Goal: Task Accomplishment & Management: Use online tool/utility

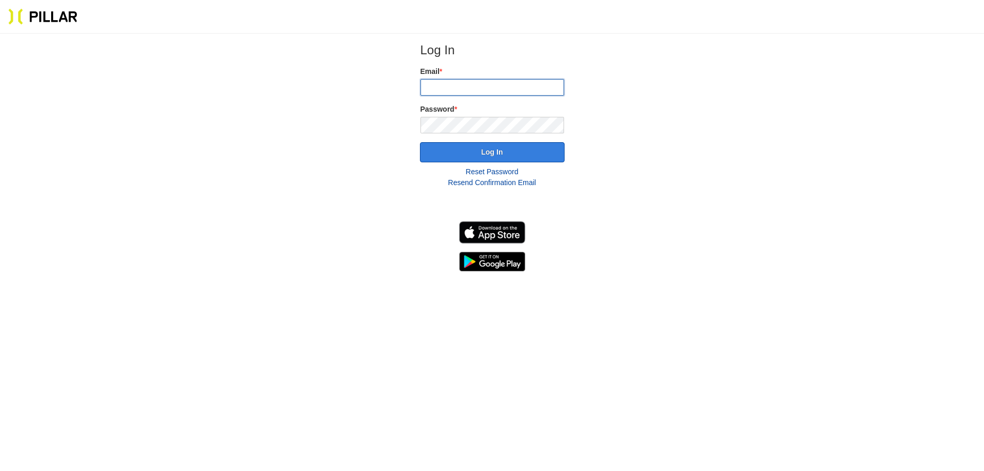
type input "[EMAIL_ADDRESS][DOMAIN_NAME]"
click at [458, 154] on button "Log In" at bounding box center [492, 152] width 145 height 20
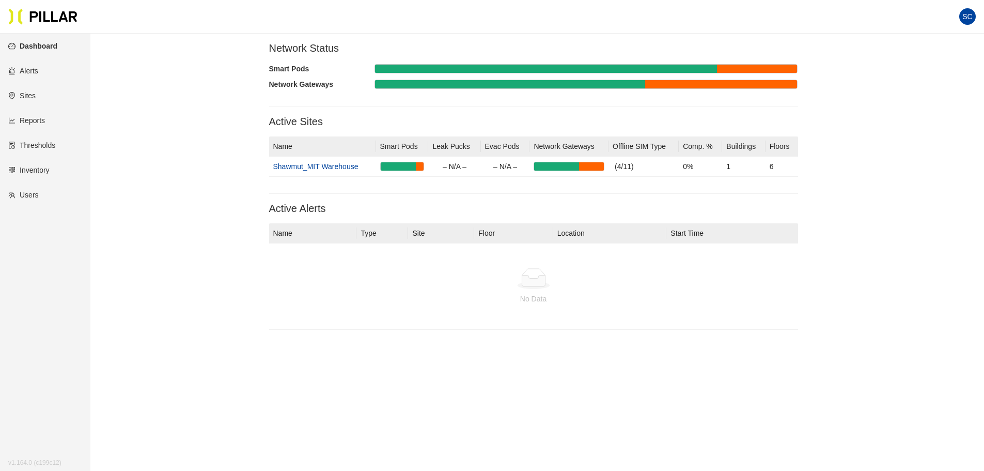
click at [33, 116] on link "Reports" at bounding box center [26, 120] width 37 height 8
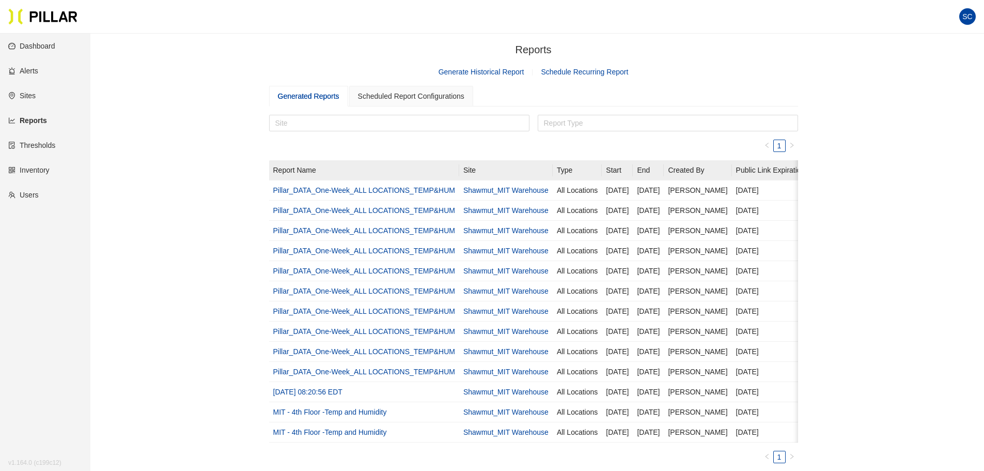
click at [492, 70] on link "Generate Historical Report" at bounding box center [482, 72] width 86 height 8
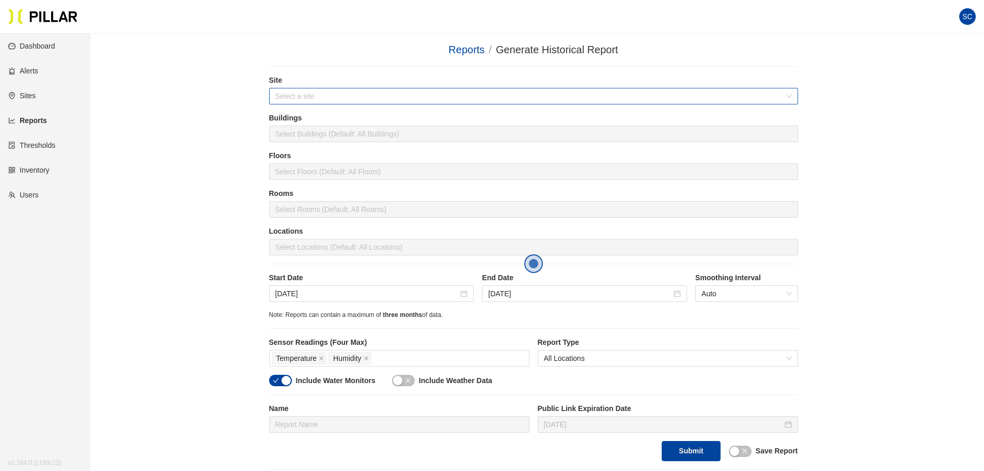
click at [361, 92] on input "search" at bounding box center [529, 96] width 509 height 16
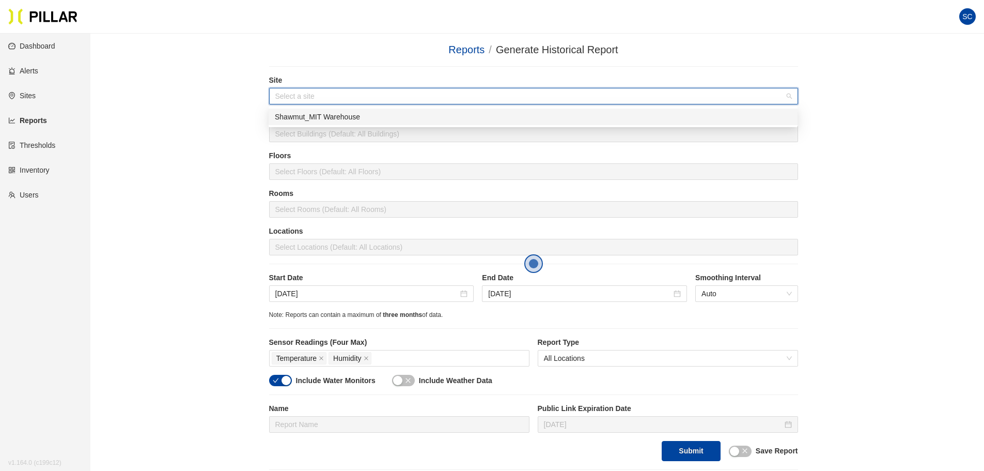
click at [363, 118] on div "Shawmut_MIT Warehouse" at bounding box center [533, 116] width 517 height 11
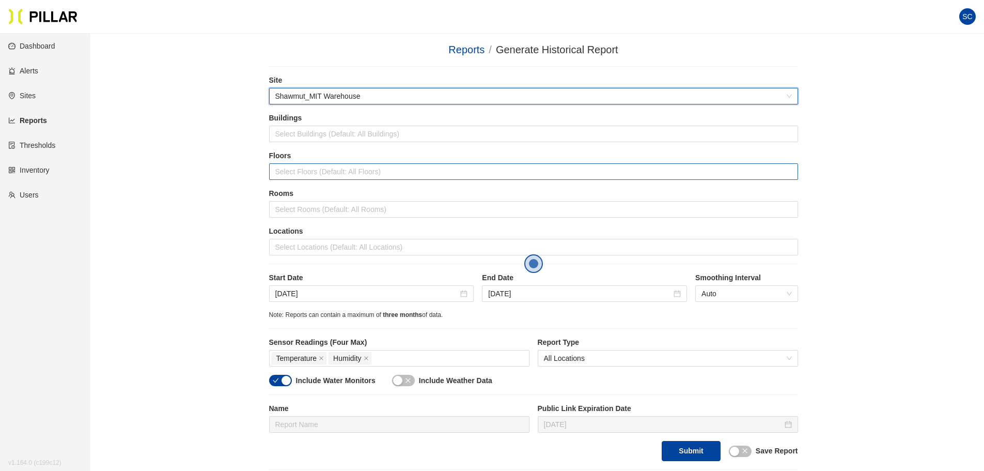
click at [398, 167] on div at bounding box center [534, 171] width 524 height 14
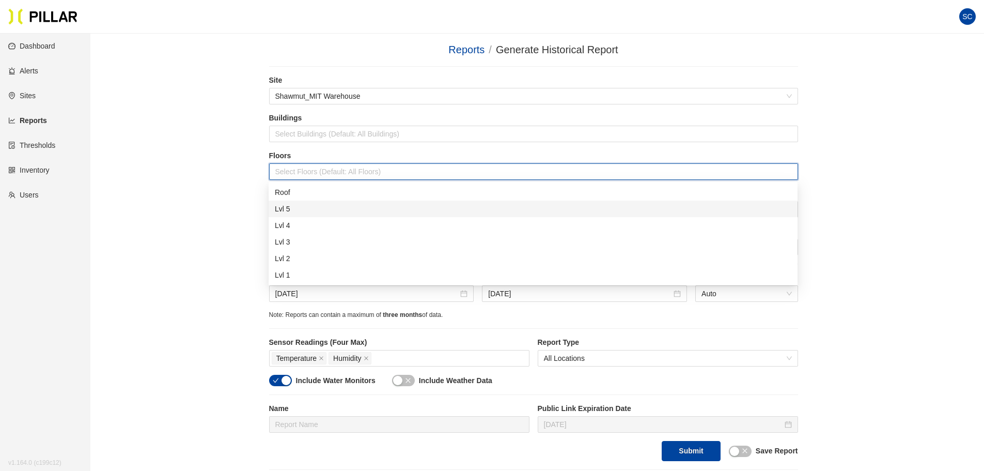
click at [331, 210] on div "Lvl 5" at bounding box center [533, 208] width 517 height 11
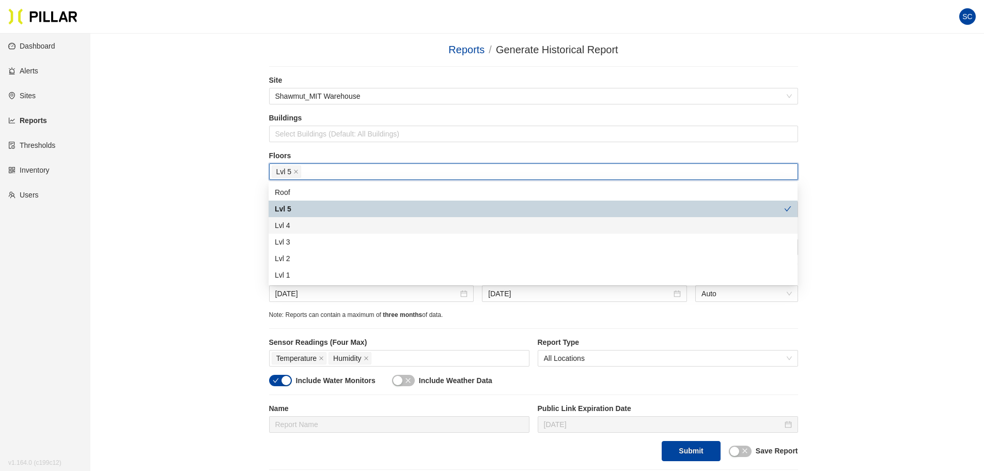
click at [314, 226] on div "Lvl 4" at bounding box center [533, 225] width 517 height 11
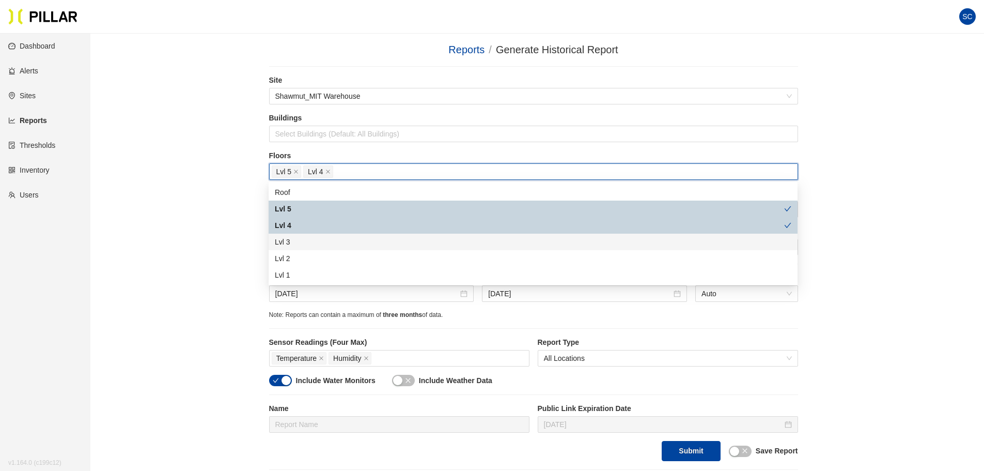
click at [314, 239] on div "Lvl 3" at bounding box center [533, 241] width 517 height 11
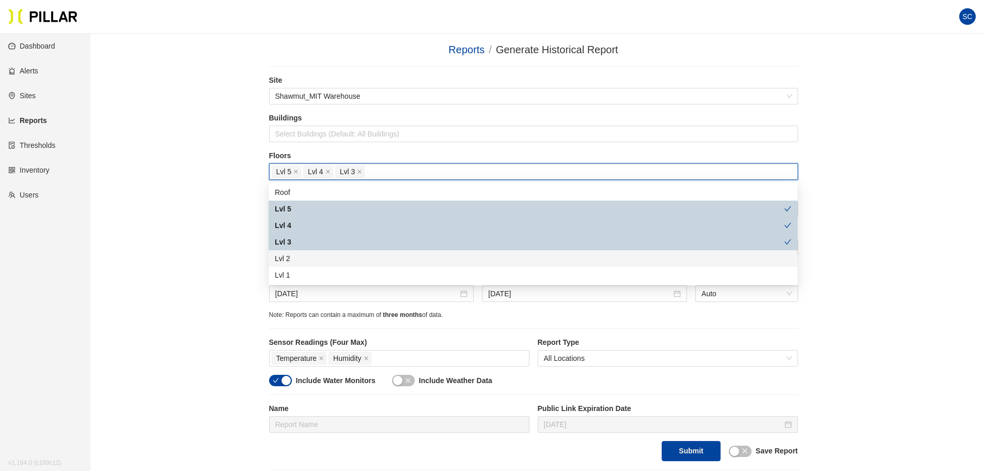
click at [314, 258] on div "Lvl 2" at bounding box center [533, 258] width 517 height 11
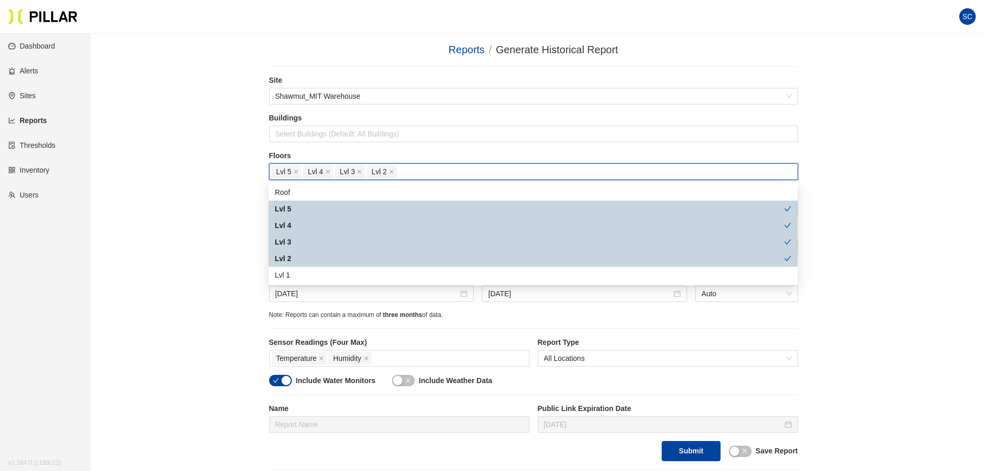
click at [215, 189] on div "Reports / Generate Historical Report / Site Shawmut_MIT Warehouse Buildings Sel…" at bounding box center [533, 256] width 835 height 428
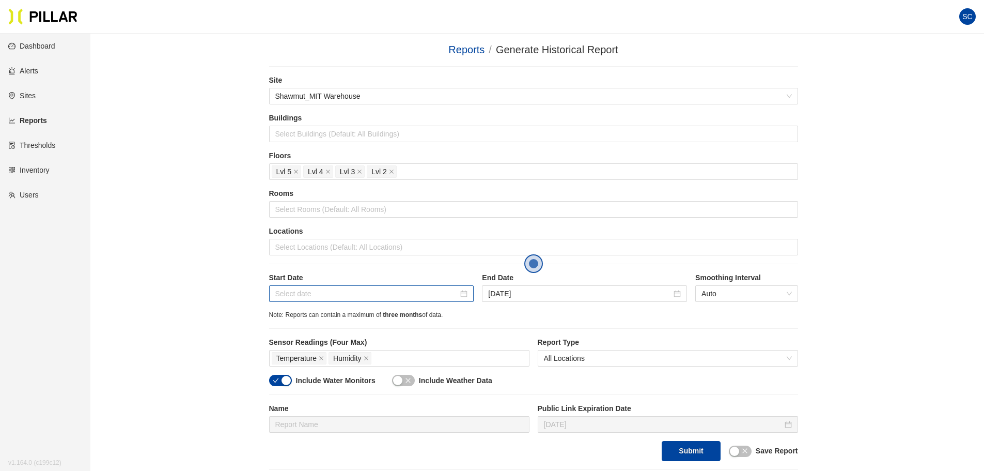
click at [463, 295] on div at bounding box center [371, 293] width 193 height 11
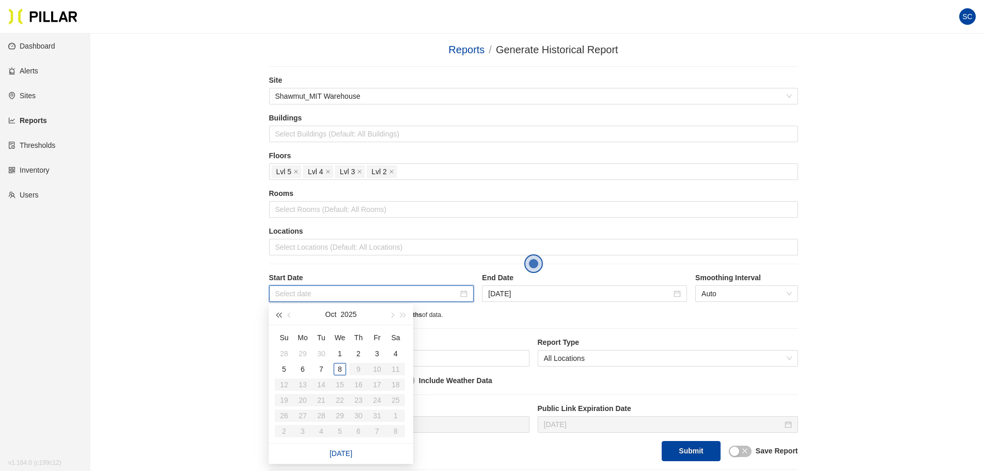
click at [277, 316] on button "button" at bounding box center [278, 314] width 11 height 21
click at [287, 314] on button "button" at bounding box center [289, 314] width 11 height 21
click at [401, 314] on span "button" at bounding box center [403, 315] width 5 height 5
type input "[DATE]"
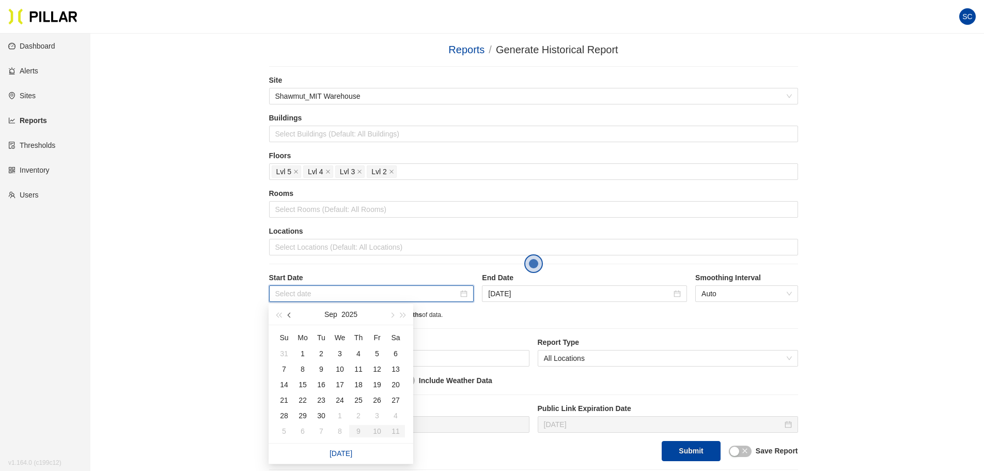
click at [294, 316] on button "button" at bounding box center [289, 314] width 11 height 21
click at [289, 315] on span "button" at bounding box center [290, 315] width 5 height 5
type input "[DATE]"
click at [321, 364] on div "8" at bounding box center [321, 369] width 12 height 12
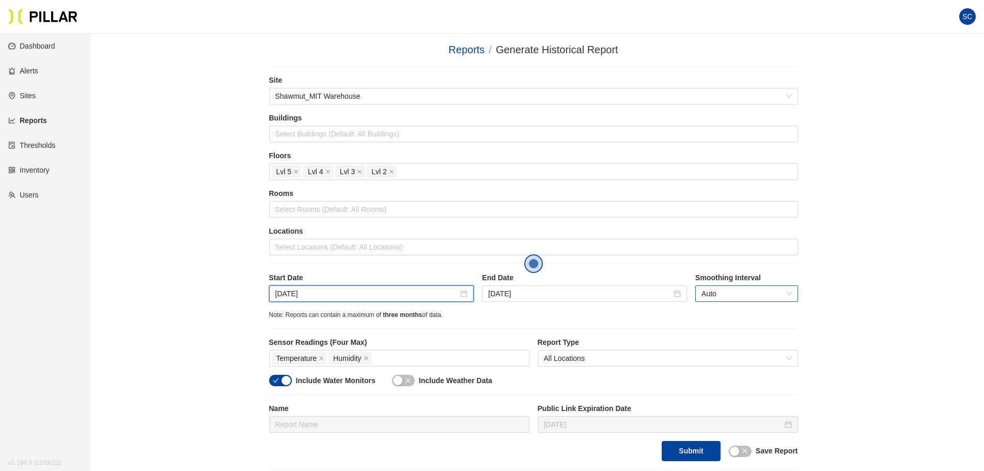
click at [741, 298] on span "Auto" at bounding box center [747, 294] width 90 height 16
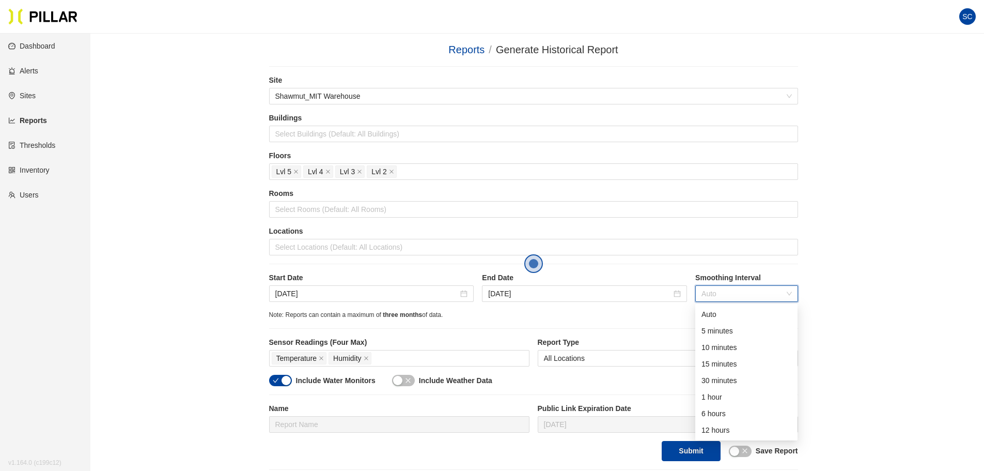
click at [741, 298] on span "Auto" at bounding box center [747, 294] width 90 height 16
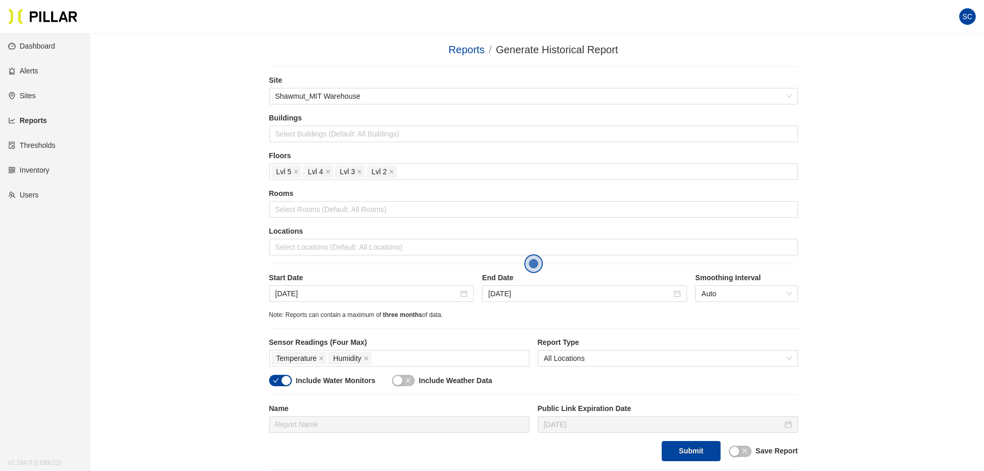
click at [281, 376] on button "button" at bounding box center [280, 380] width 23 height 11
click at [402, 381] on div "button" at bounding box center [397, 380] width 9 height 9
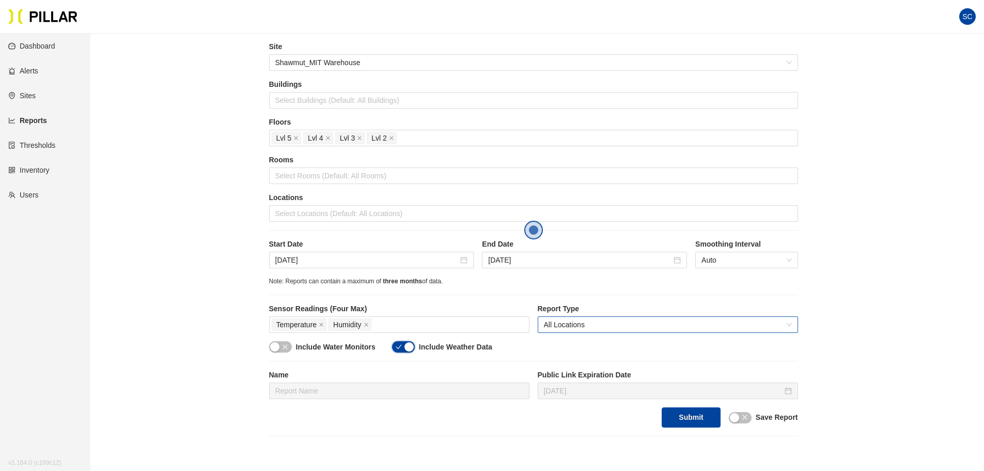
scroll to position [52, 0]
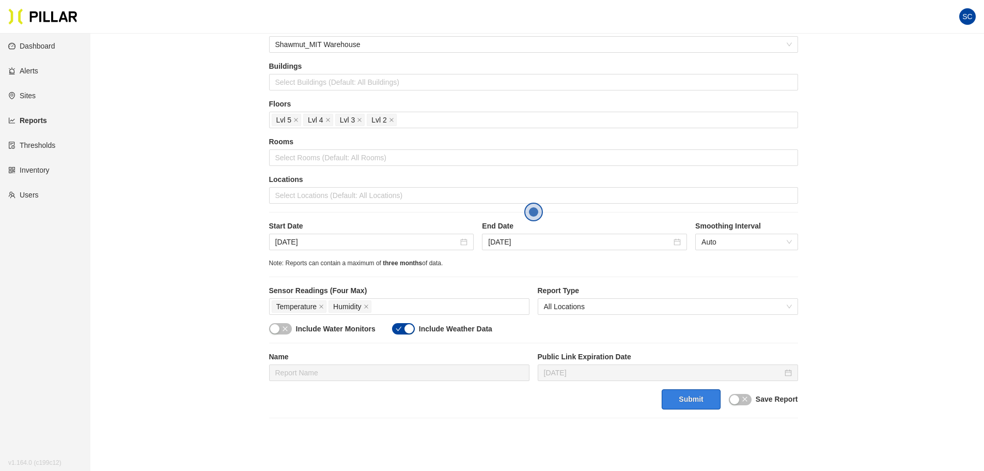
click at [680, 395] on button "Submit" at bounding box center [691, 399] width 58 height 20
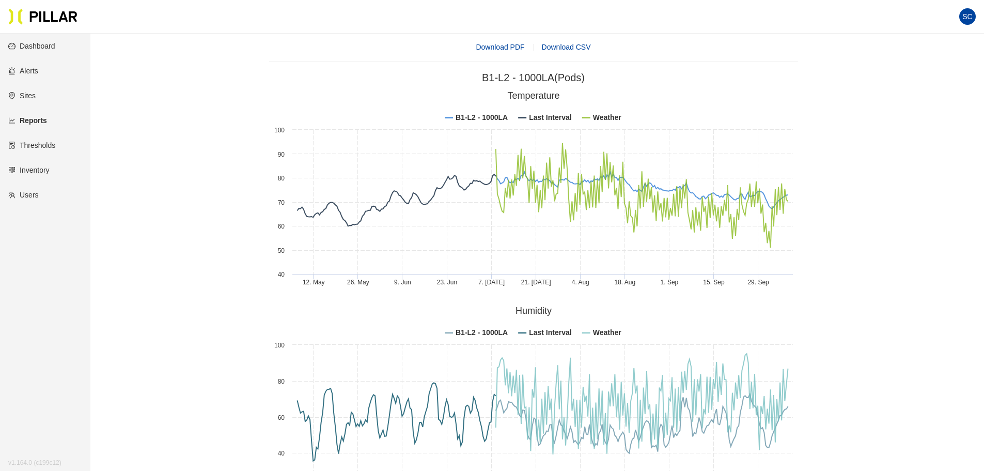
scroll to position [381, 0]
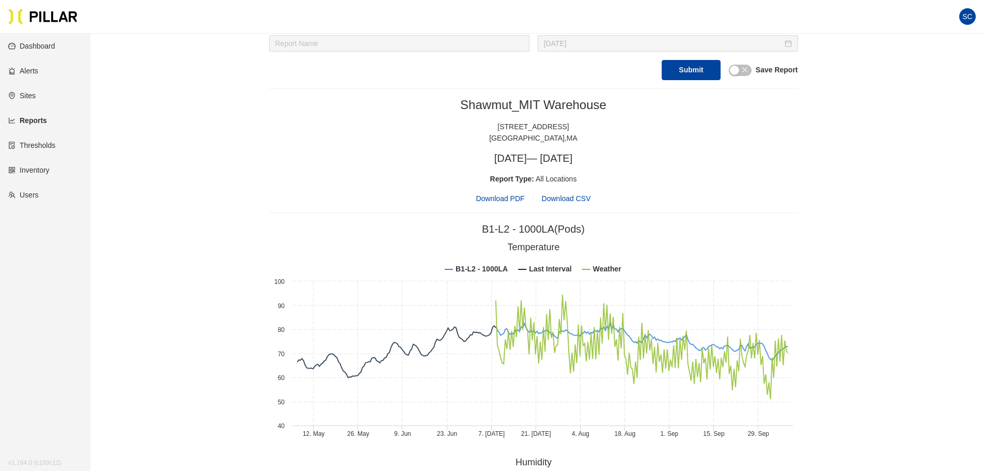
click at [556, 196] on span "Download CSV" at bounding box center [566, 198] width 49 height 8
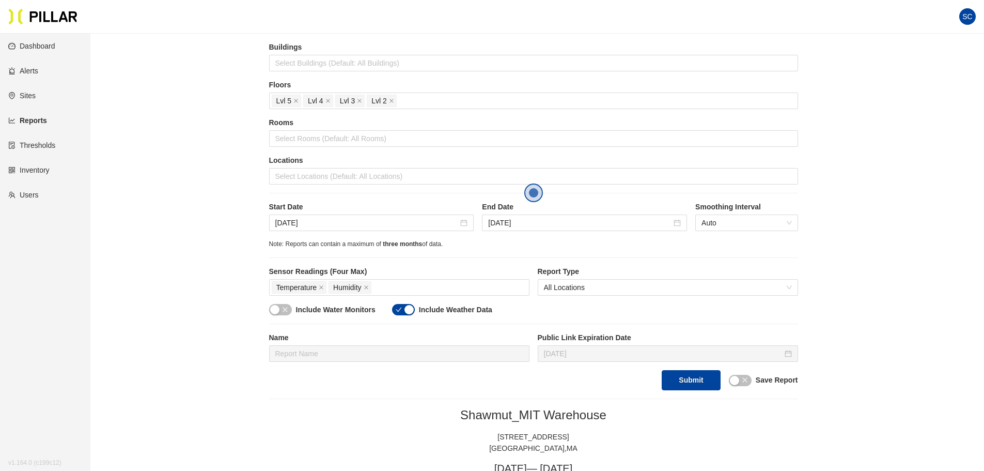
scroll to position [19, 0]
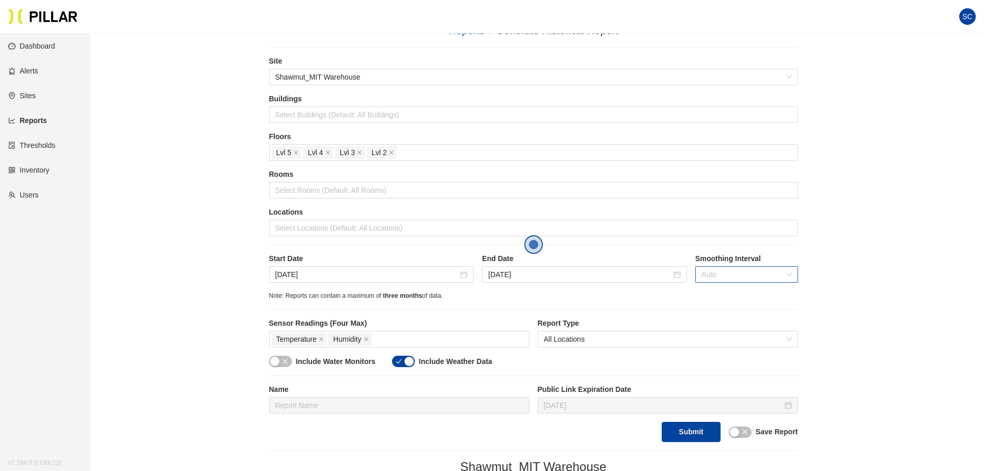
click at [719, 274] on span "Auto" at bounding box center [747, 275] width 90 height 16
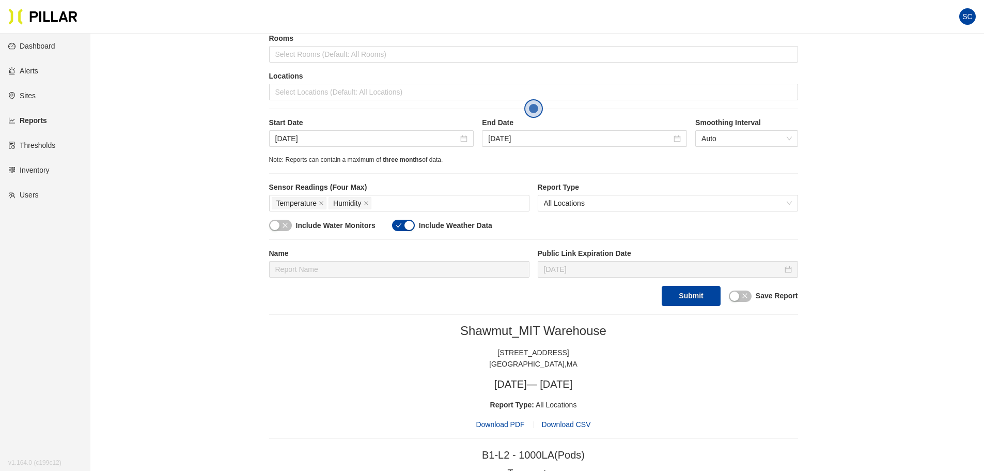
scroll to position [0, 0]
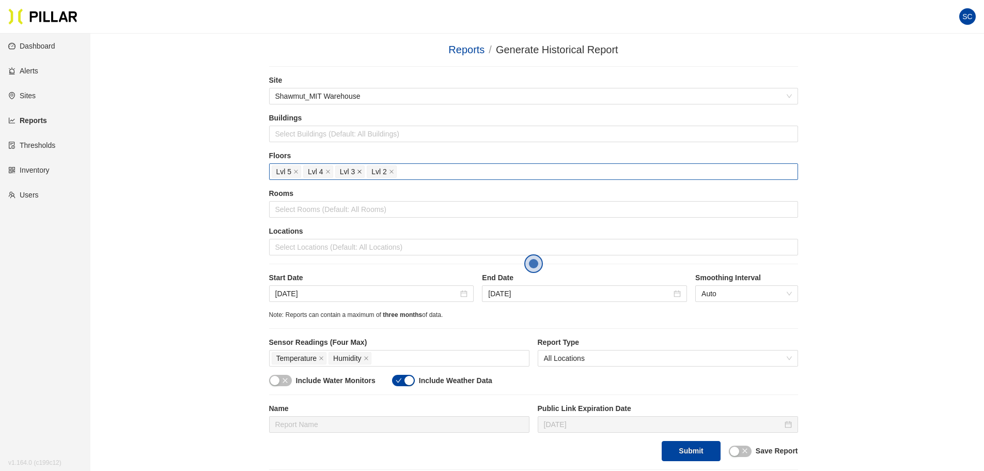
click at [326, 169] on icon "close" at bounding box center [328, 171] width 5 height 5
click at [326, 171] on icon "close" at bounding box center [328, 171] width 5 height 5
click at [756, 350] on div "Report Type All Locations" at bounding box center [668, 351] width 260 height 29
click at [756, 354] on span "All Locations" at bounding box center [668, 358] width 248 height 16
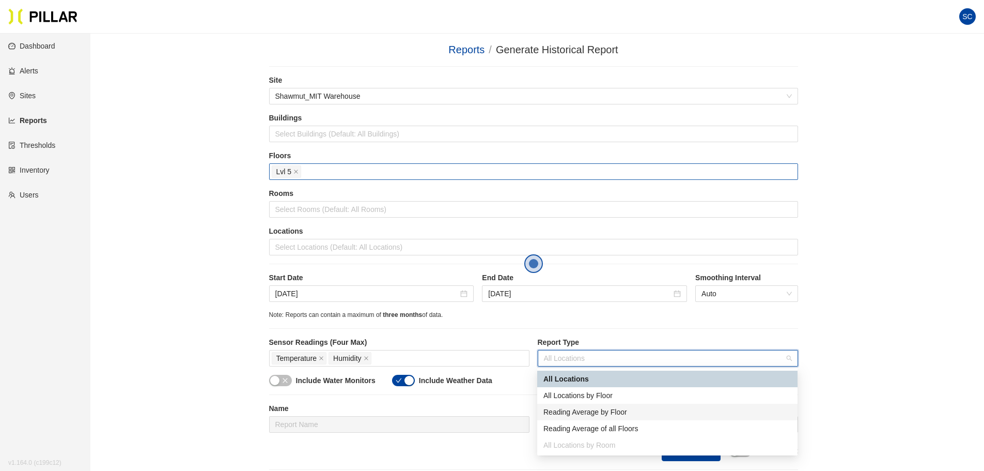
drag, startPoint x: 613, startPoint y: 412, endPoint x: 750, endPoint y: 357, distance: 147.0
click at [613, 412] on div "Reading Average by Floor" at bounding box center [668, 411] width 248 height 11
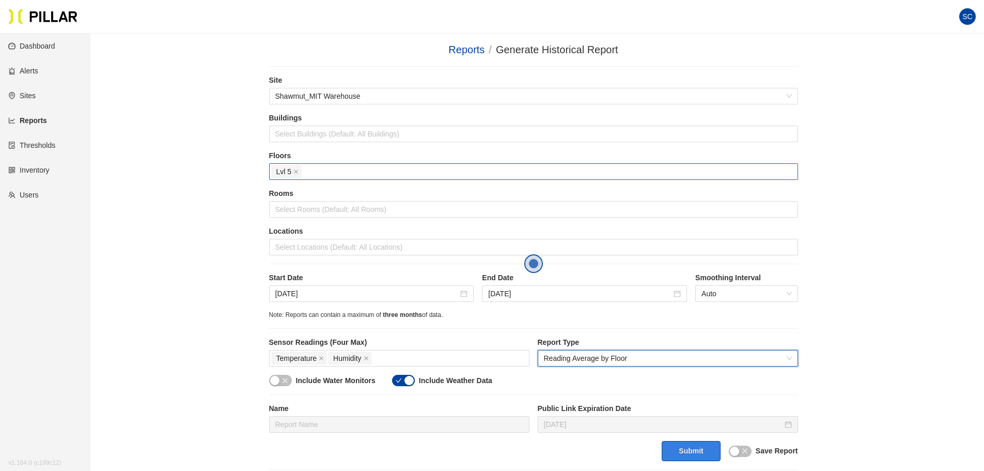
click at [701, 451] on button "Submit" at bounding box center [691, 451] width 58 height 20
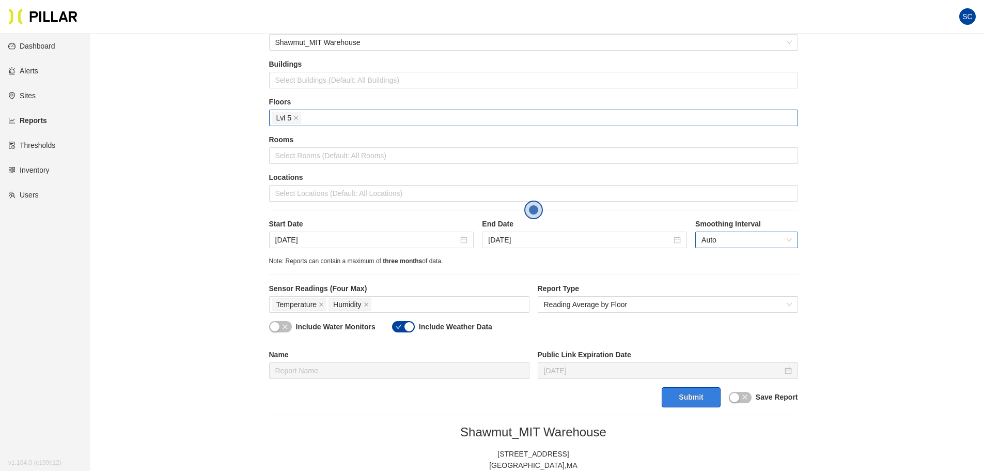
scroll to position [200, 0]
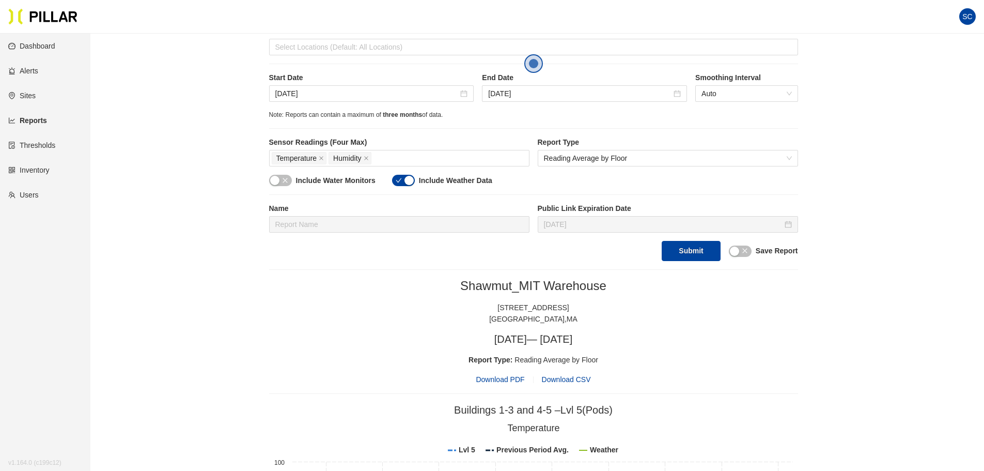
click at [553, 381] on span "Download CSV" at bounding box center [566, 379] width 49 height 8
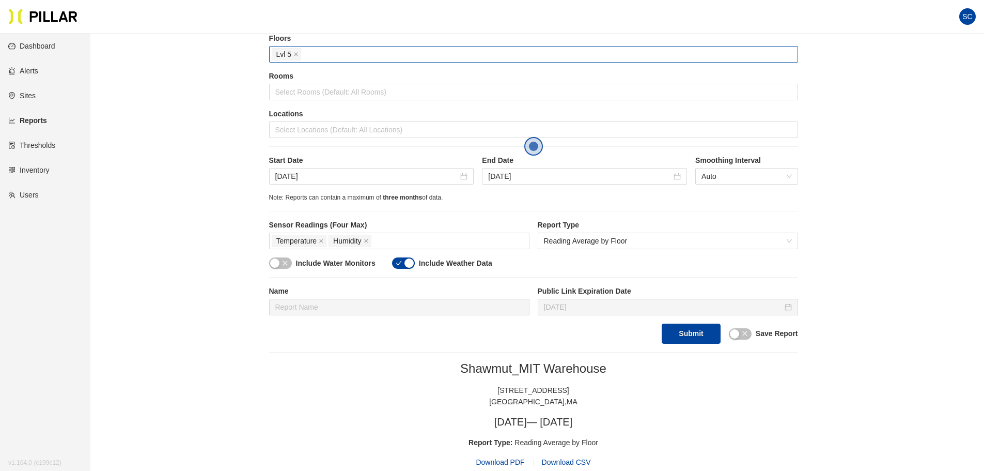
scroll to position [0, 0]
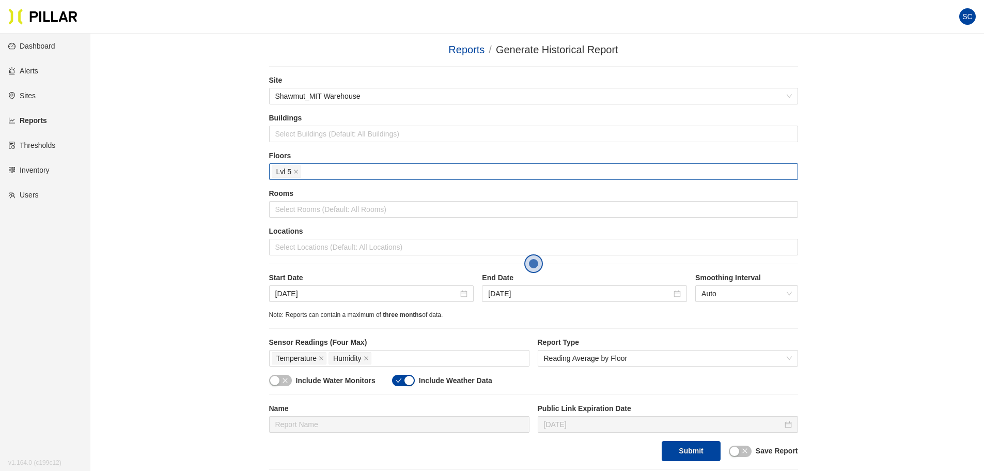
click at [337, 170] on div "Lvl 5" at bounding box center [534, 171] width 524 height 14
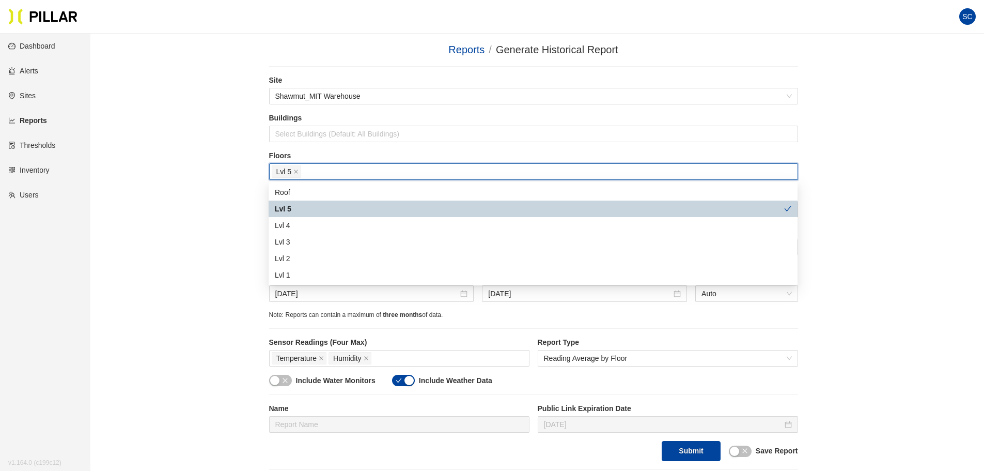
click at [290, 211] on div "Lvl 5" at bounding box center [529, 208] width 509 height 11
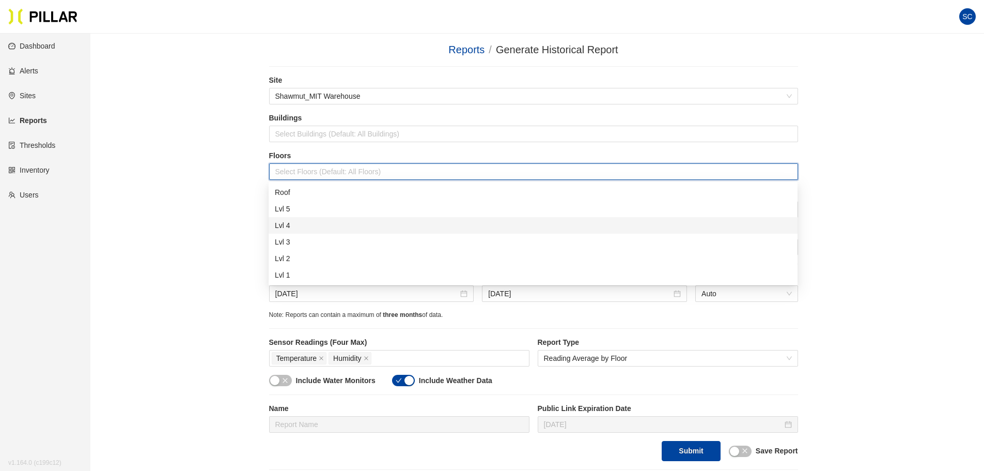
click at [290, 222] on div "Lvl 4" at bounding box center [533, 225] width 517 height 11
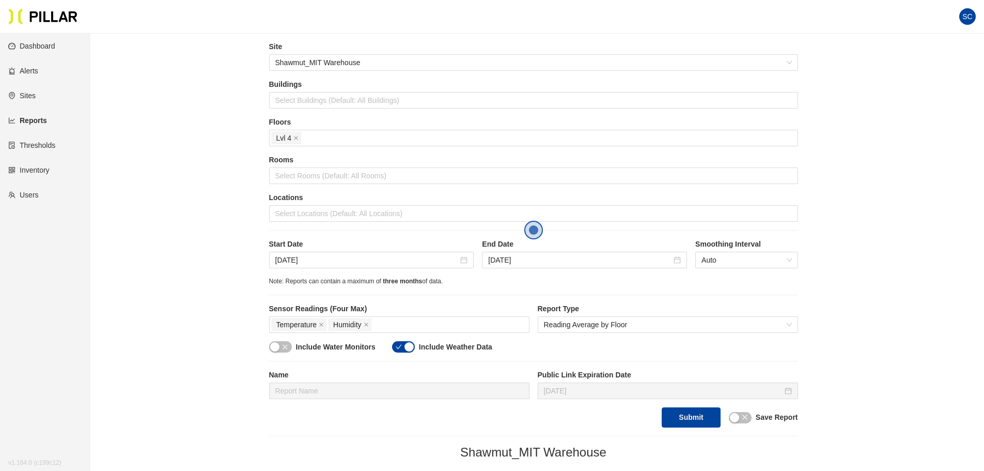
scroll to position [52, 0]
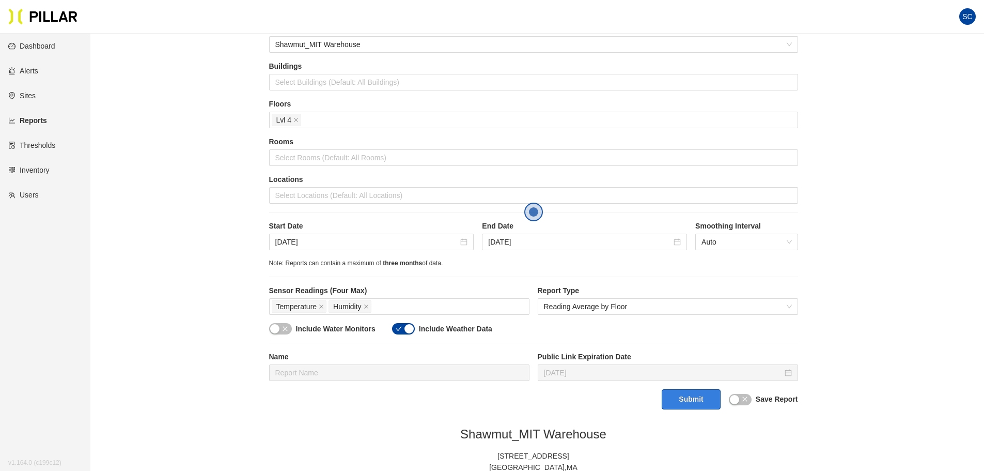
click at [692, 400] on button "Submit" at bounding box center [691, 399] width 58 height 20
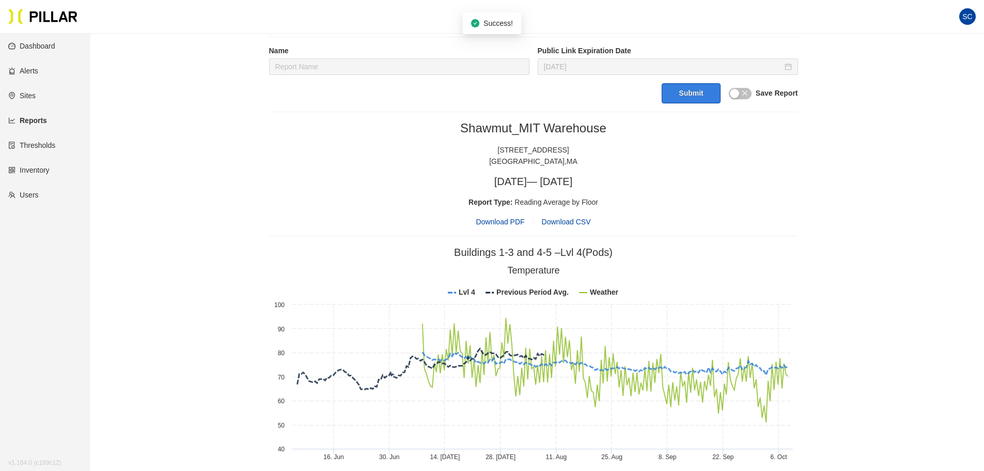
scroll to position [362, 0]
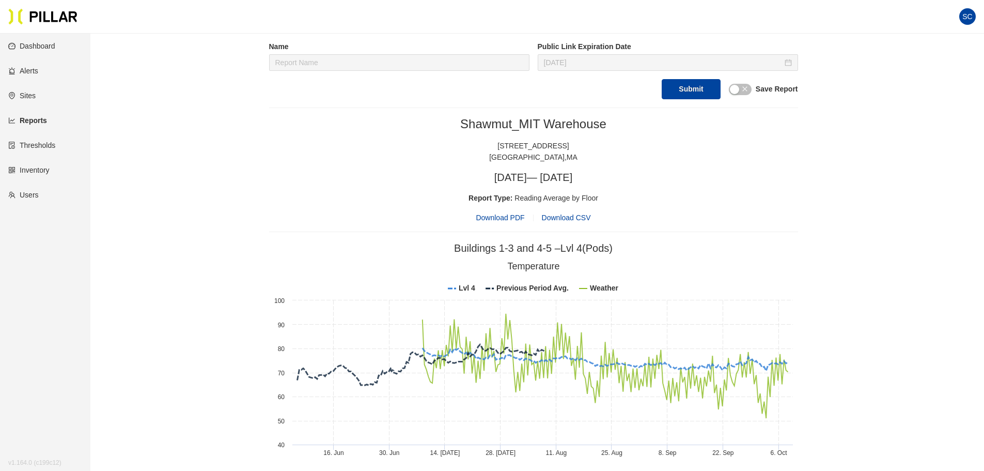
click at [580, 220] on span "Download CSV" at bounding box center [566, 217] width 49 height 8
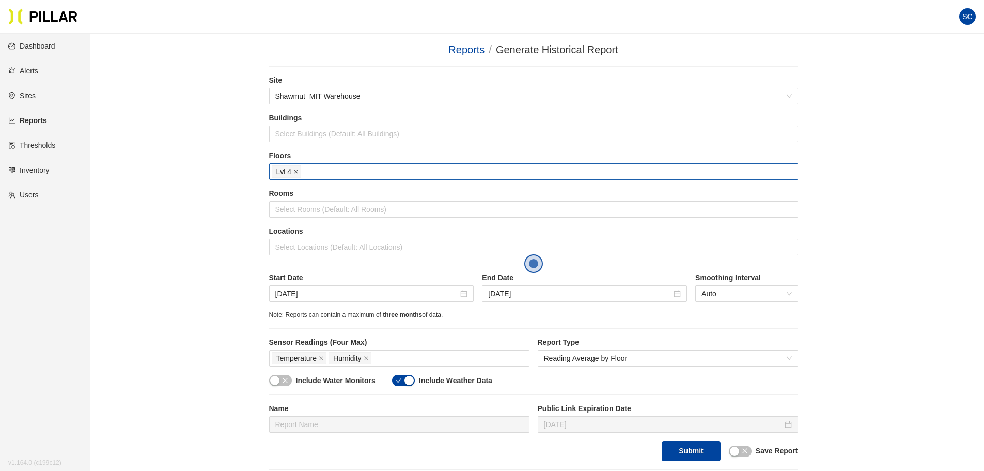
click at [297, 168] on span at bounding box center [295, 171] width 5 height 11
click at [294, 174] on div at bounding box center [534, 171] width 524 height 14
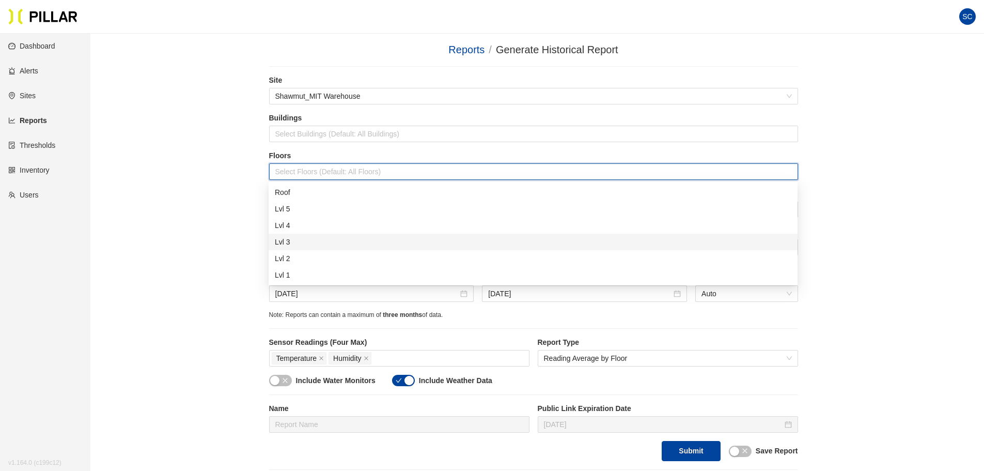
click at [292, 246] on div "Lvl 3" at bounding box center [533, 241] width 517 height 11
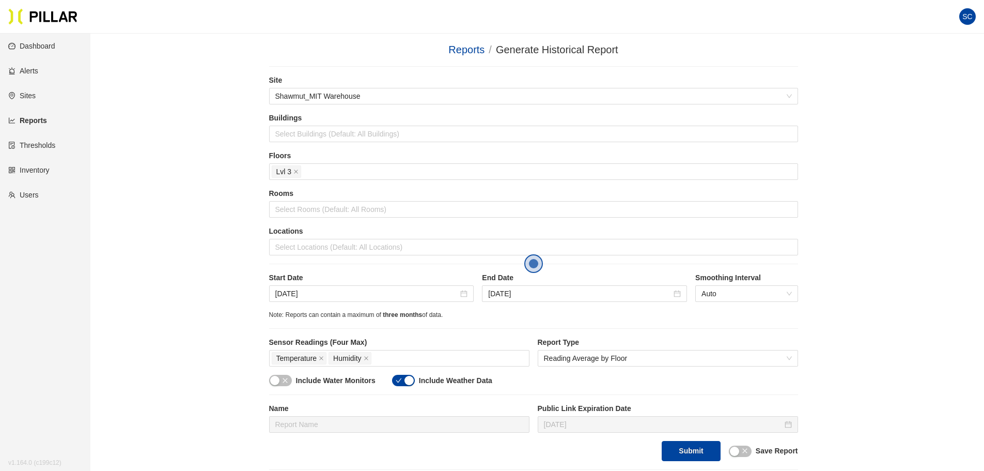
click at [704, 444] on button "Submit" at bounding box center [691, 451] width 58 height 20
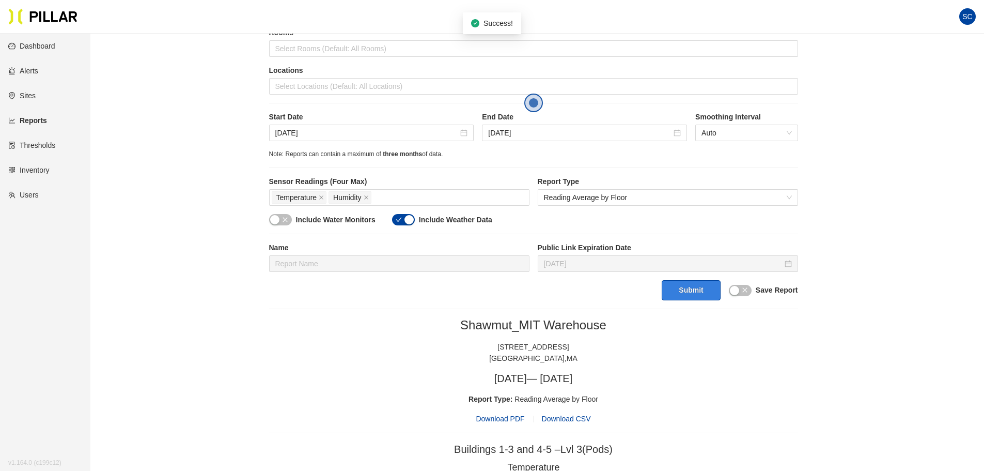
scroll to position [362, 0]
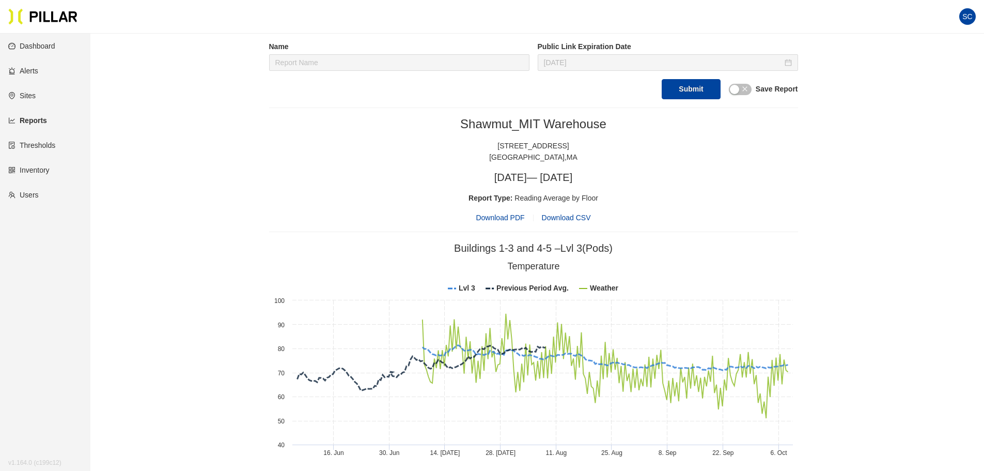
click at [555, 218] on span "Download CSV" at bounding box center [566, 217] width 49 height 8
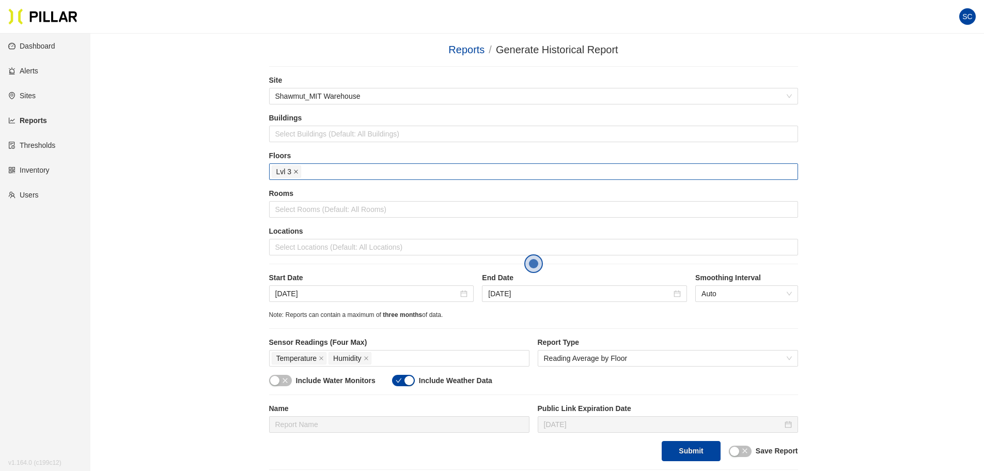
click at [297, 169] on icon "close" at bounding box center [295, 171] width 5 height 5
click at [297, 173] on div at bounding box center [534, 171] width 524 height 14
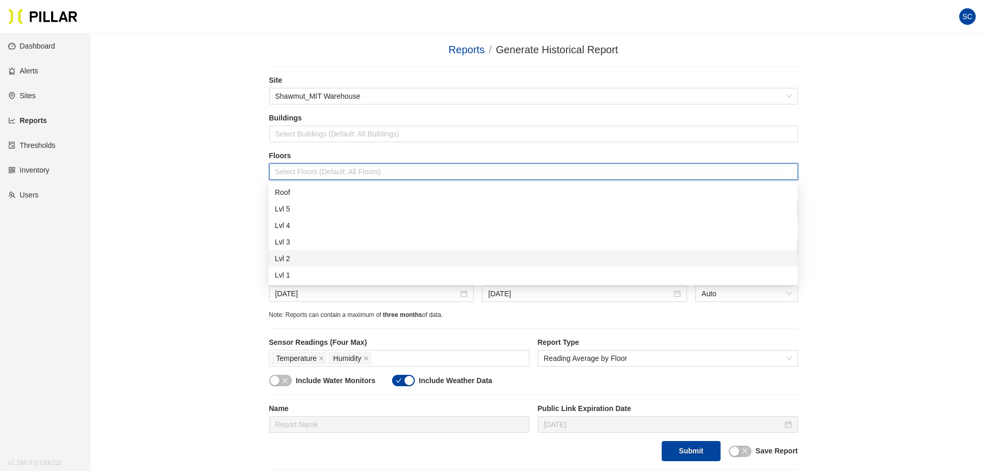
click at [299, 260] on div "Lvl 2" at bounding box center [533, 258] width 517 height 11
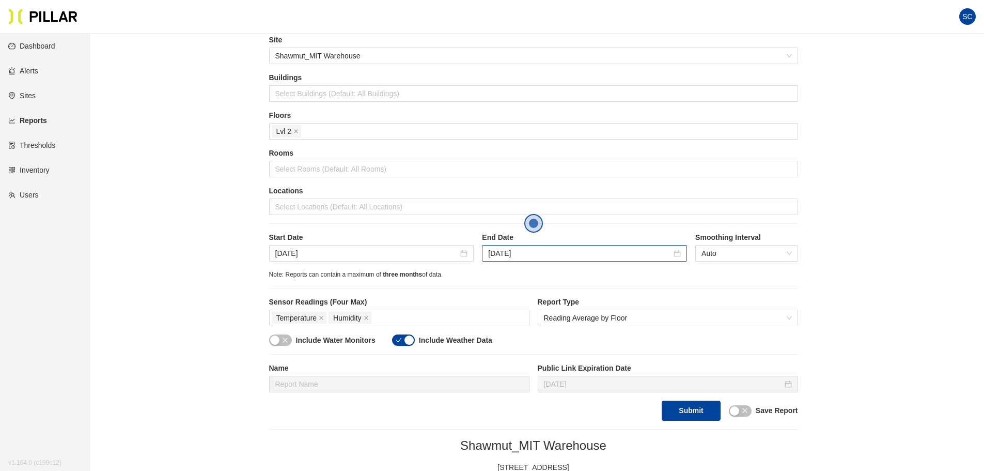
scroll to position [103, 0]
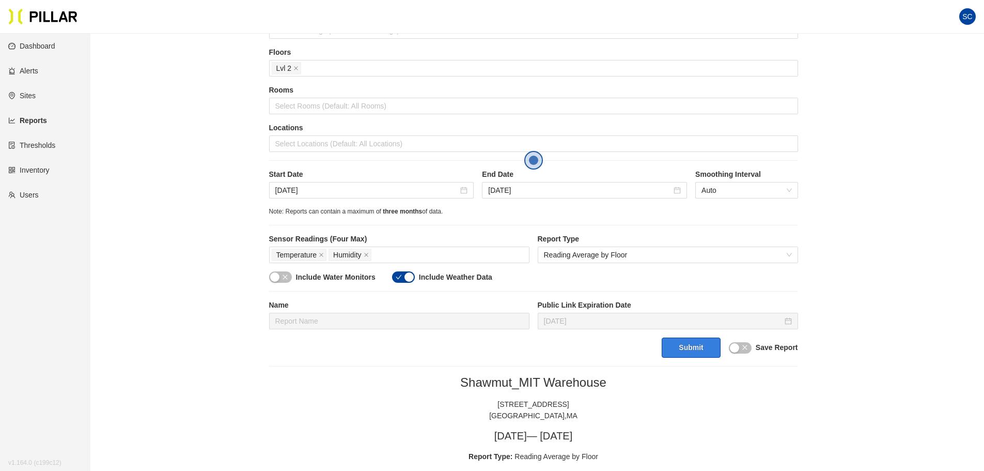
click at [689, 347] on button "Submit" at bounding box center [691, 347] width 58 height 20
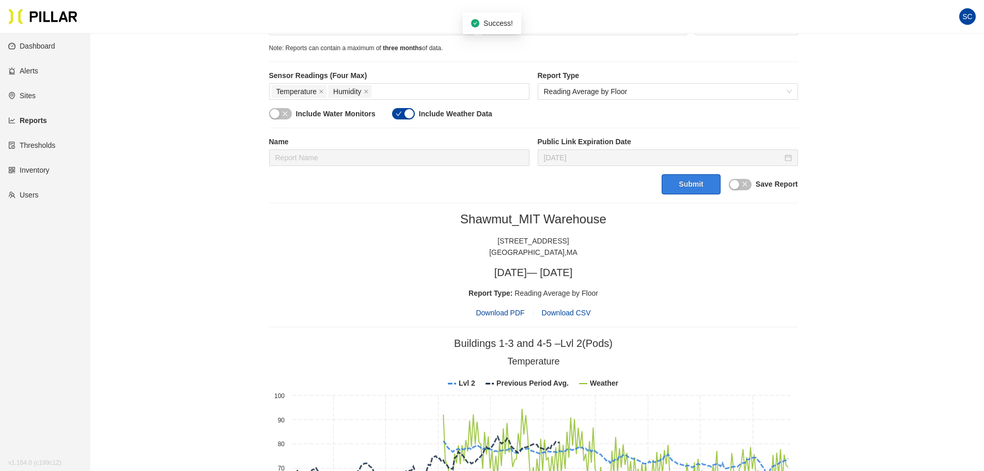
scroll to position [310, 0]
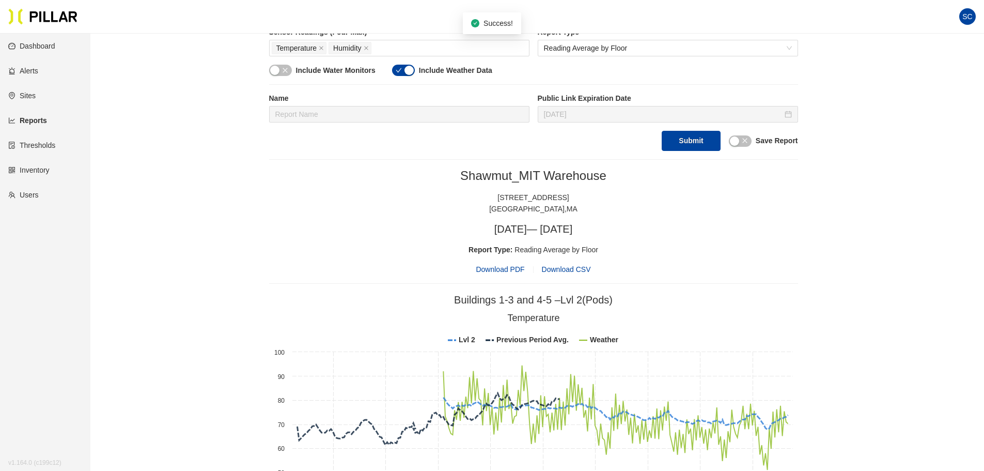
click at [565, 268] on span "Download CSV" at bounding box center [566, 269] width 49 height 8
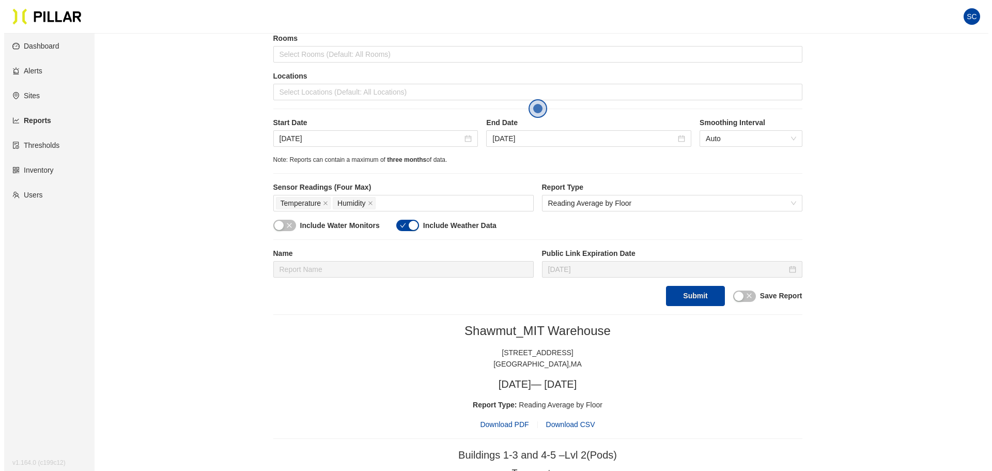
scroll to position [0, 0]
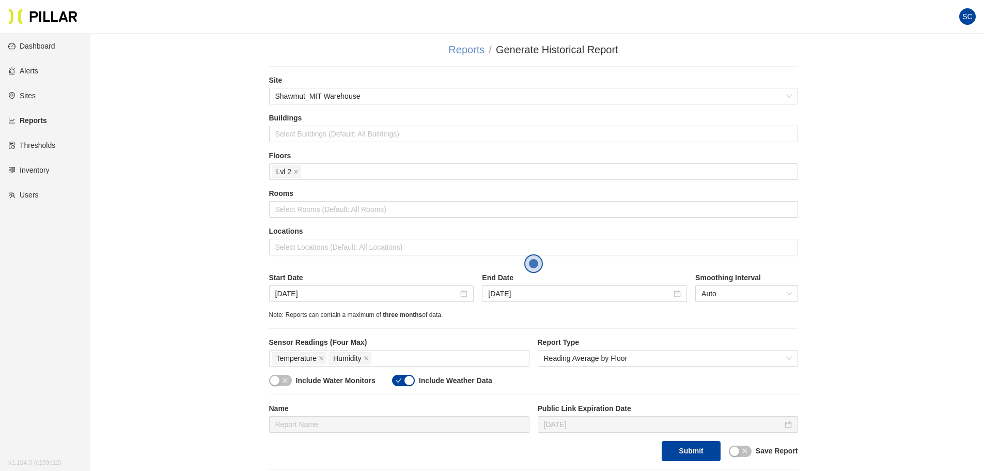
click at [466, 48] on link "Reports" at bounding box center [466, 49] width 36 height 11
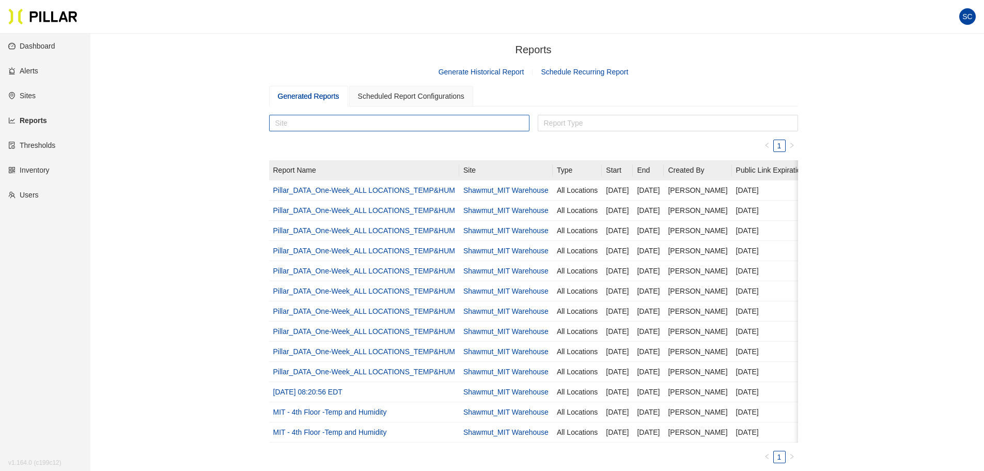
click at [417, 119] on div at bounding box center [399, 123] width 255 height 14
click at [376, 158] on div "Shawmut_MIT Warehouse" at bounding box center [399, 159] width 248 height 11
click at [599, 130] on div at bounding box center [667, 123] width 255 height 14
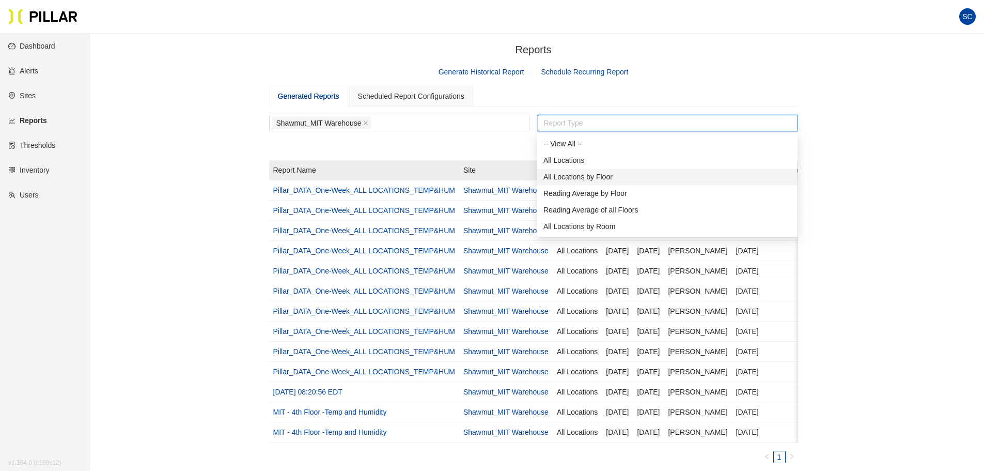
click at [610, 174] on div "All Locations by Floor" at bounding box center [668, 176] width 248 height 11
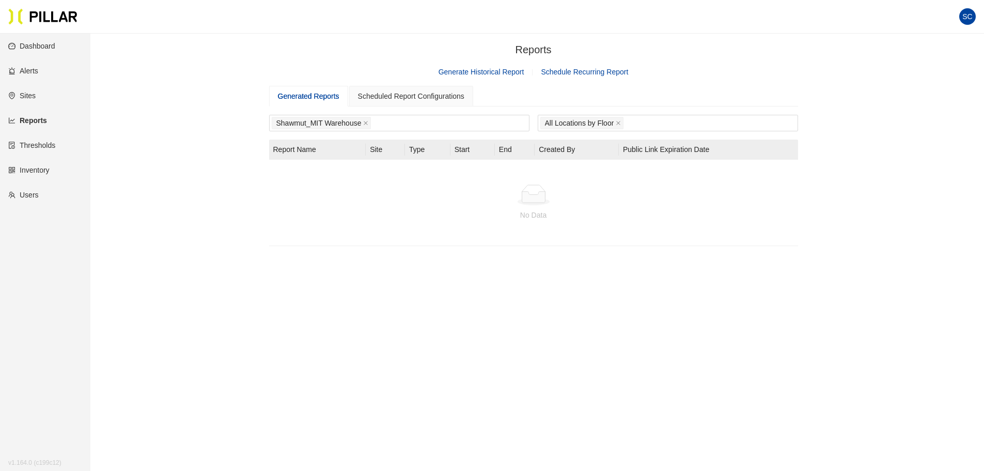
click at [500, 73] on link "Generate Historical Report" at bounding box center [482, 72] width 86 height 8
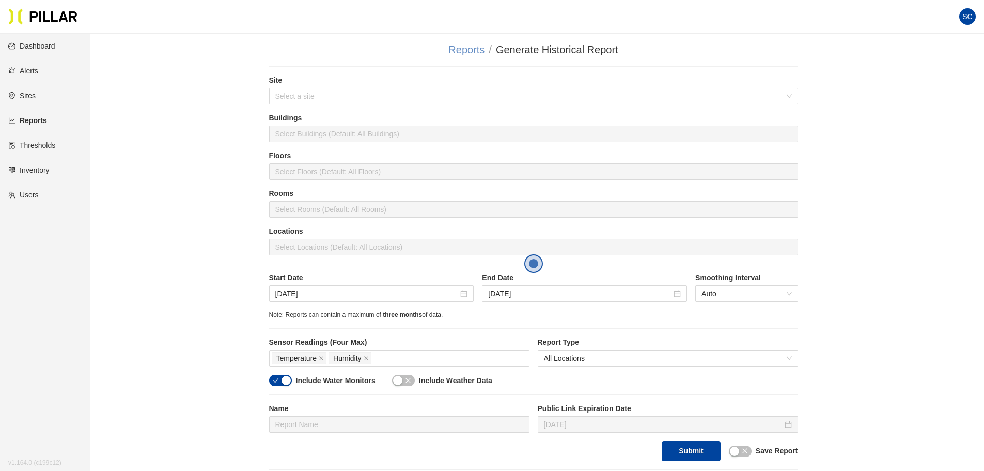
click at [468, 49] on link "Reports" at bounding box center [466, 49] width 36 height 11
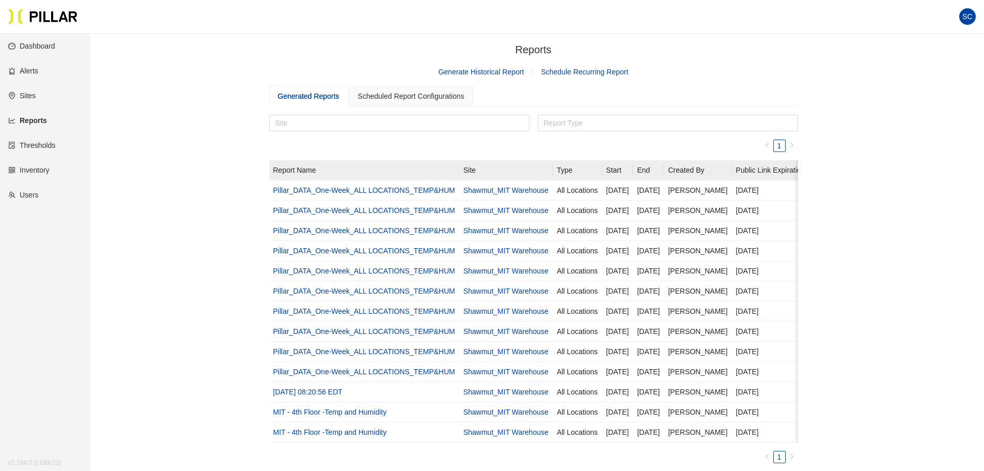
click at [547, 76] on link "Schedule Recurring Report" at bounding box center [584, 72] width 87 height 8
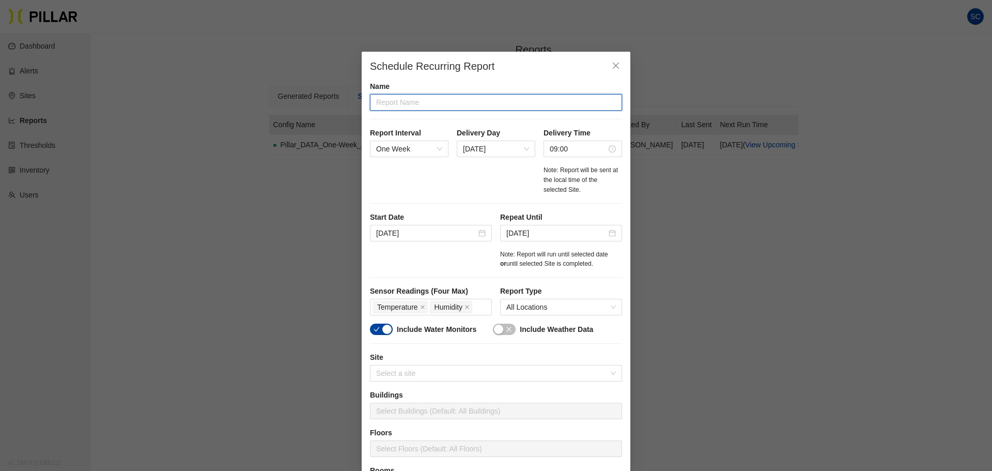
click at [512, 110] on input "text" at bounding box center [496, 102] width 252 height 17
type input "Pillar_Data_3 Month"
click at [376, 328] on icon "check" at bounding box center [377, 329] width 6 height 6
click at [445, 151] on div "Report Interval One Week Delivery Day [DATE] Delivery Time 09:00 Note: Report w…" at bounding box center [496, 165] width 252 height 75
click at [433, 149] on span "One Week" at bounding box center [409, 149] width 66 height 16
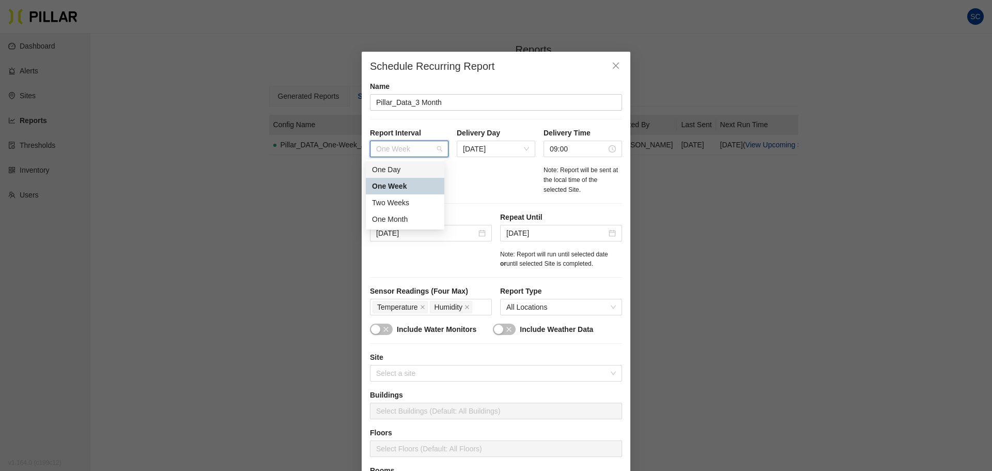
click at [416, 171] on div "One Day" at bounding box center [405, 169] width 66 height 11
click at [423, 145] on span "One Day" at bounding box center [409, 149] width 66 height 16
click at [412, 186] on div "One Week" at bounding box center [405, 185] width 66 height 11
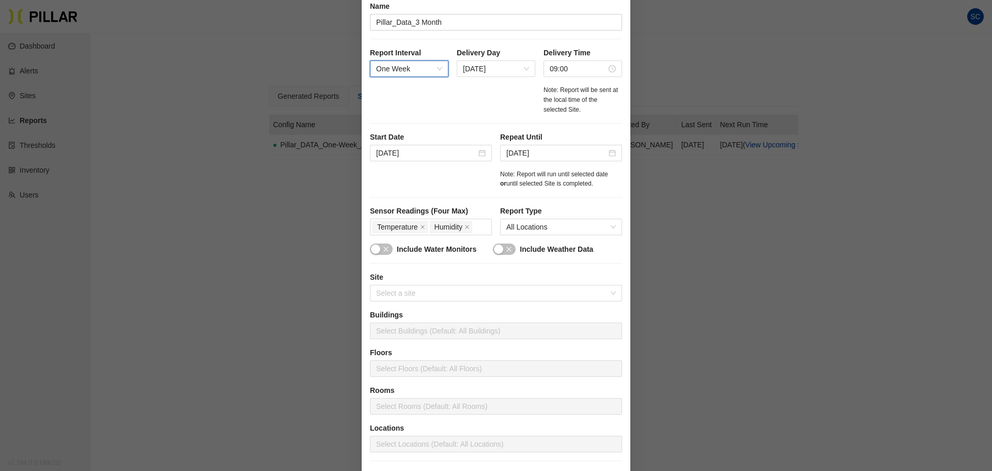
scroll to position [103, 0]
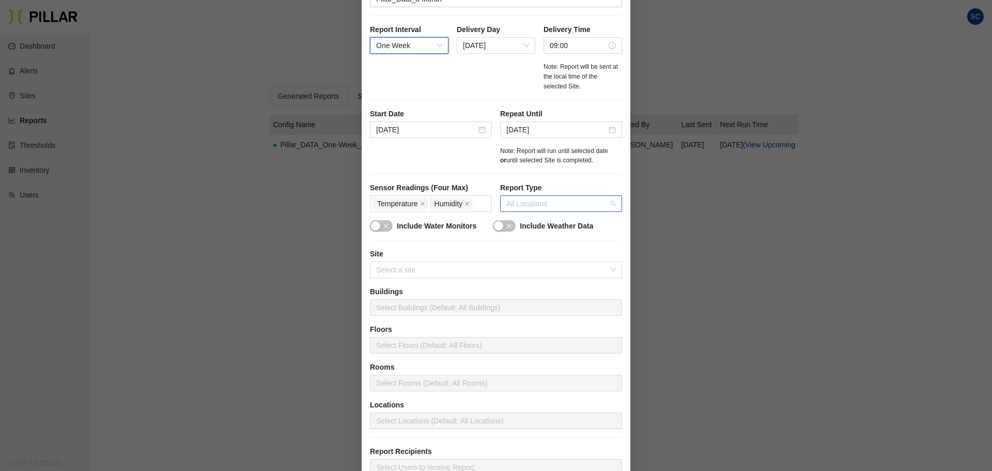
click at [525, 206] on span "All Locations" at bounding box center [561, 204] width 110 height 16
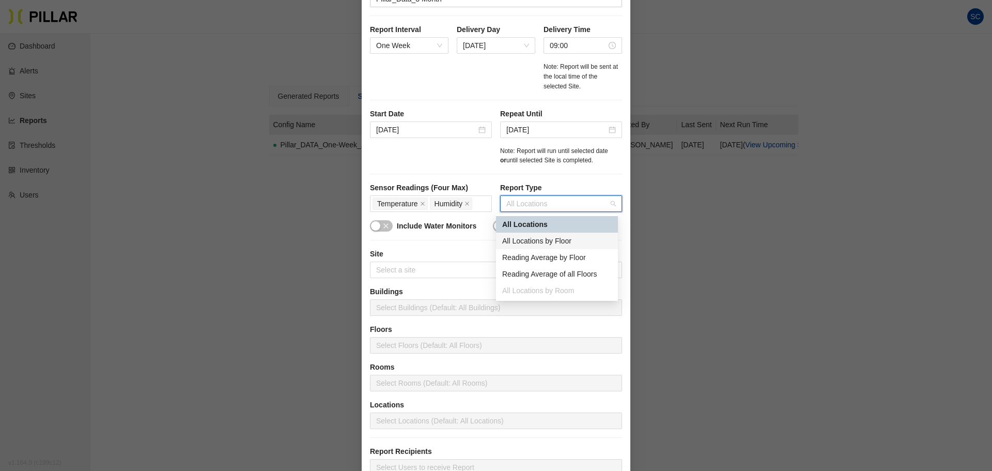
click at [544, 243] on div "All Locations by Floor" at bounding box center [557, 240] width 110 height 11
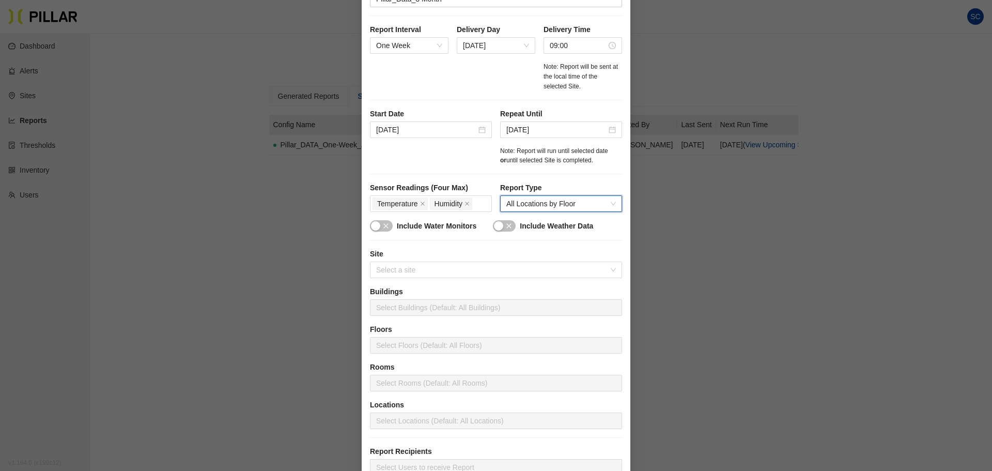
click at [552, 178] on section "Schedule Recurring Report Name Pillar_Data_3 Month Report Interval One Week Del…" at bounding box center [496, 263] width 252 height 612
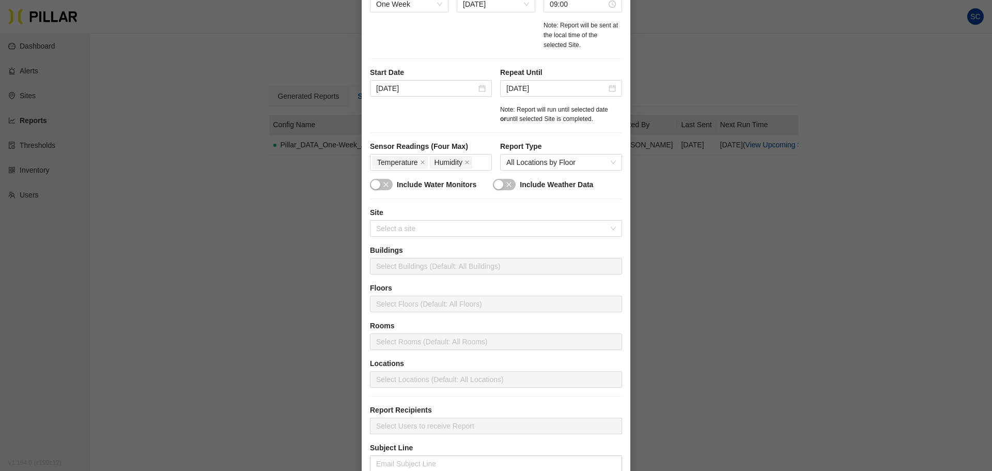
scroll to position [207, 0]
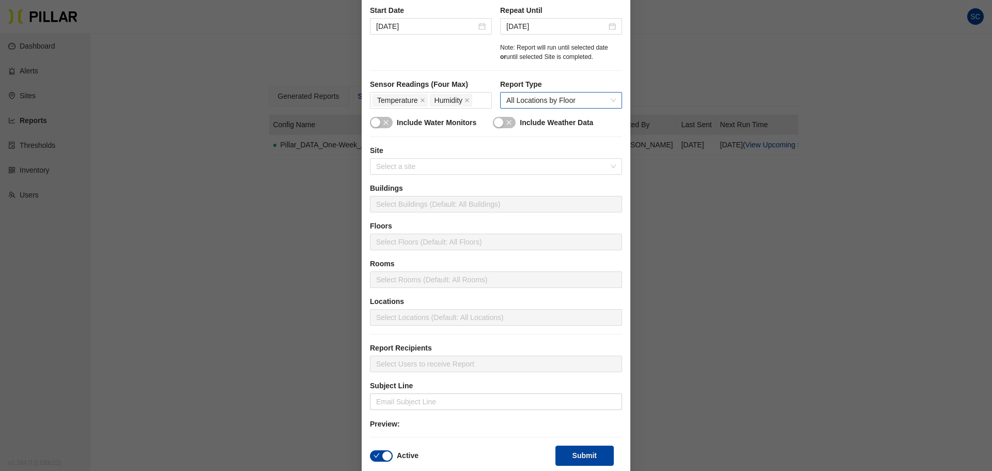
click at [535, 96] on span "All Locations by Floor" at bounding box center [561, 100] width 110 height 16
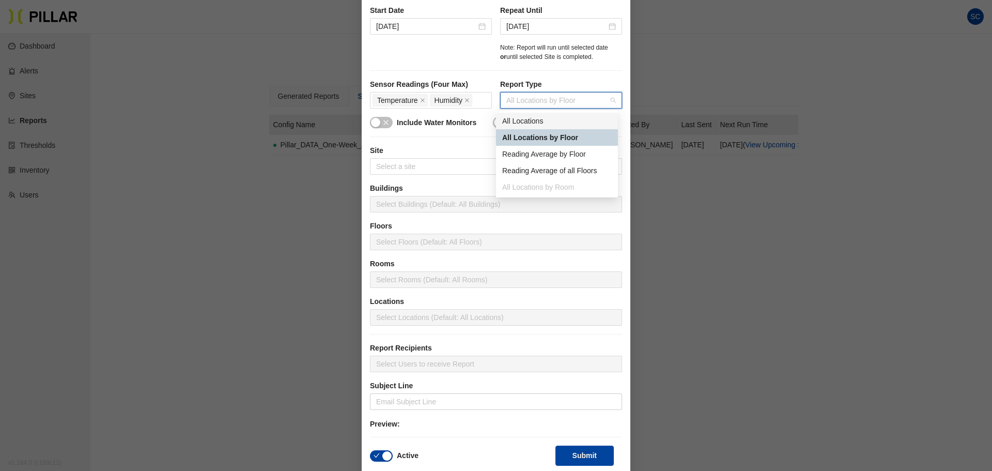
click at [535, 123] on div "All Locations" at bounding box center [557, 120] width 110 height 11
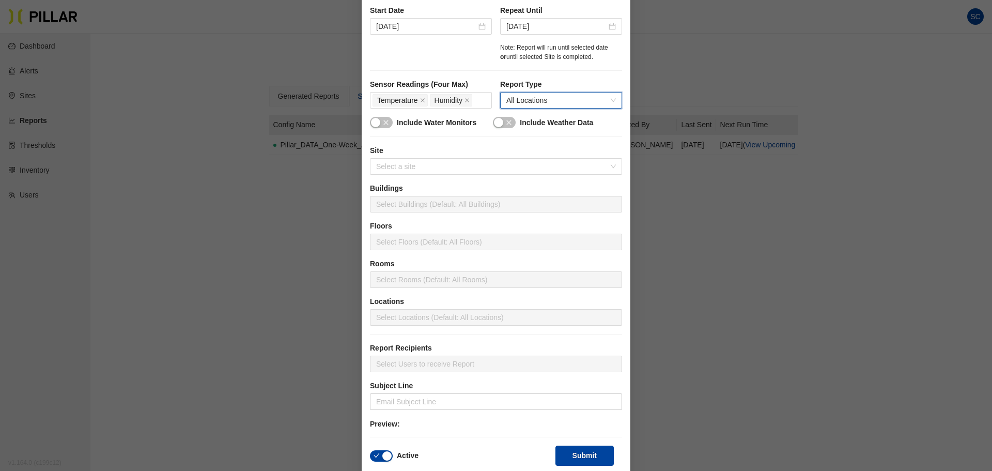
click at [449, 239] on div at bounding box center [496, 242] width 247 height 14
click at [425, 240] on div at bounding box center [496, 242] width 247 height 14
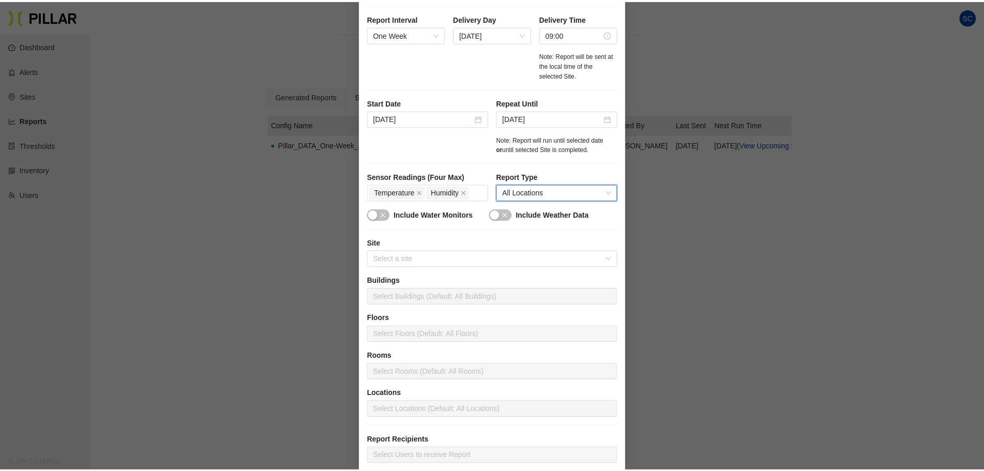
scroll to position [0, 0]
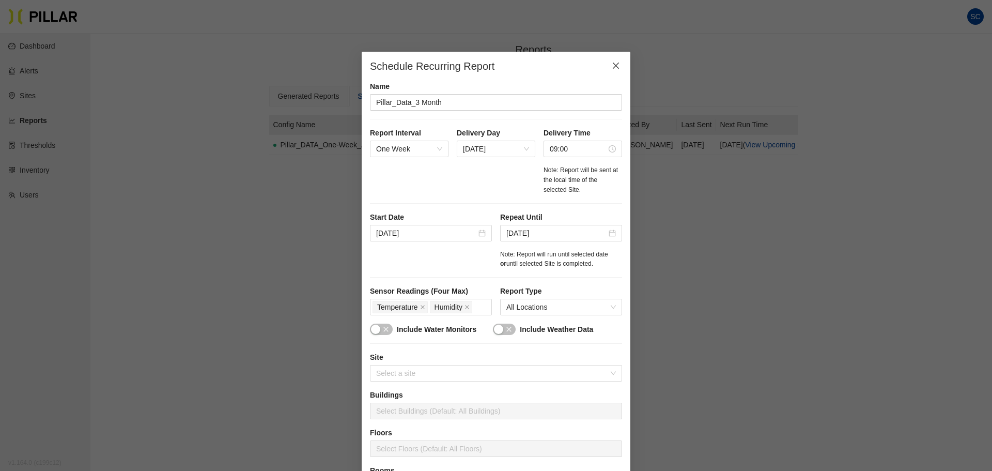
click at [616, 63] on span "Close" at bounding box center [615, 66] width 29 height 29
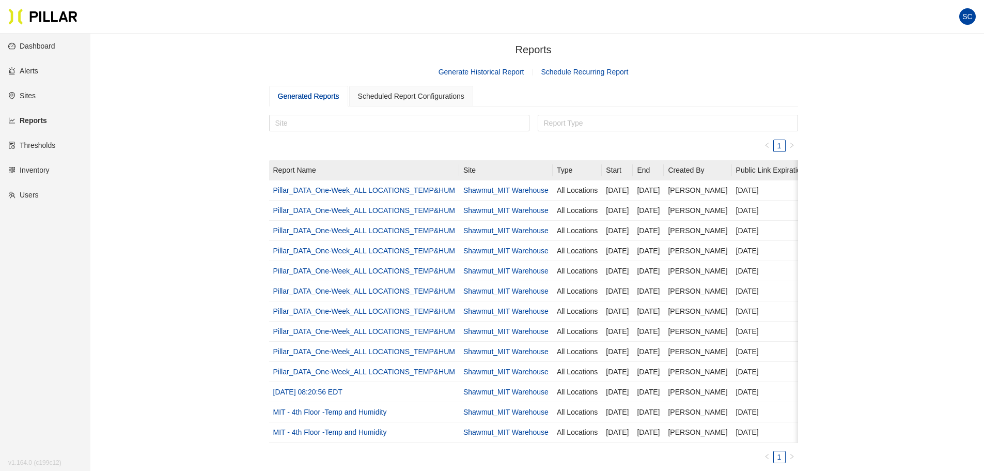
click at [508, 69] on link "Generate Historical Report" at bounding box center [482, 72] width 86 height 8
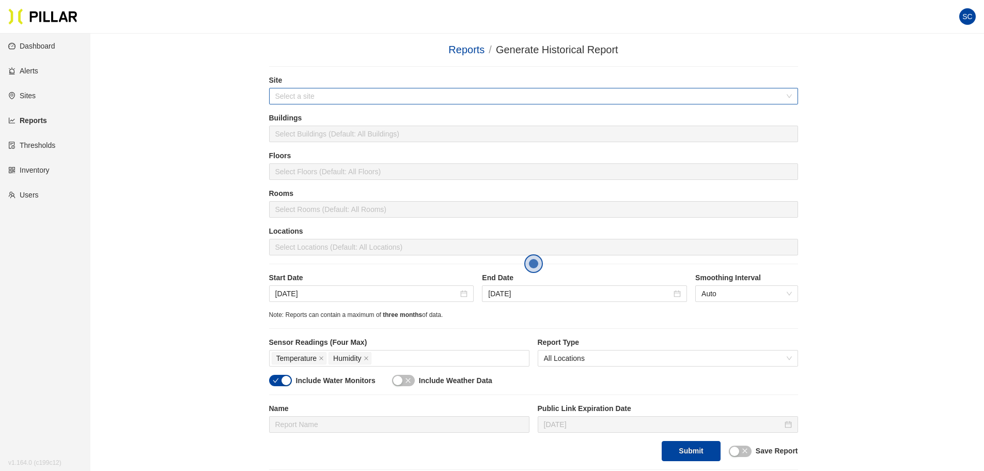
click at [317, 97] on input "search" at bounding box center [529, 96] width 509 height 16
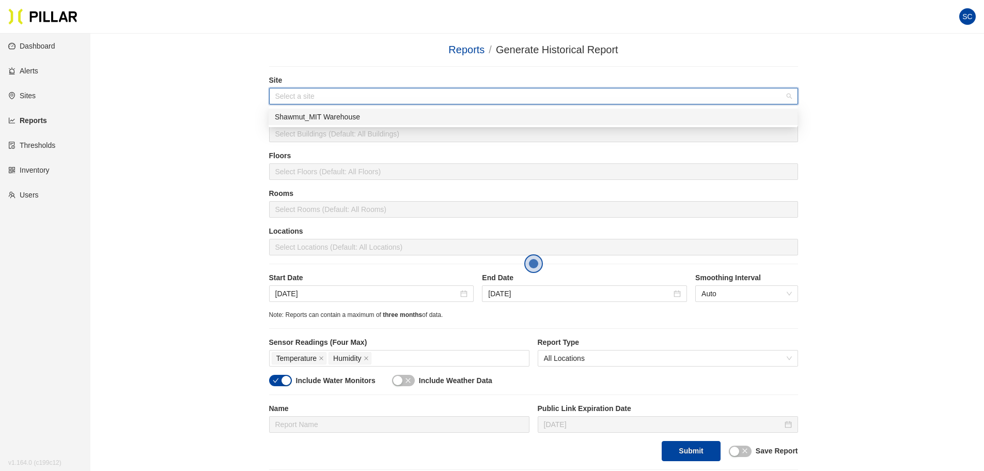
click at [405, 127] on body "Your current browser is not supported by Pillar. Please download a modern brows…" at bounding box center [492, 235] width 984 height 471
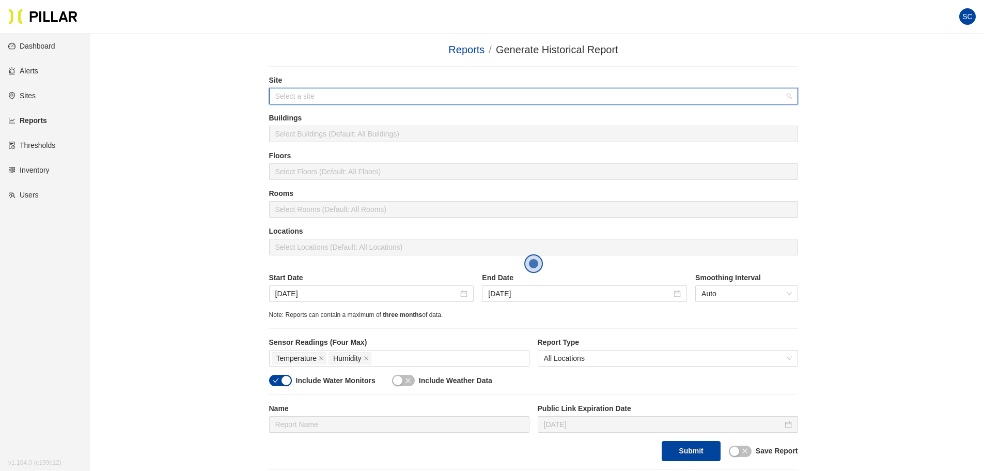
click at [394, 97] on input "search" at bounding box center [529, 96] width 509 height 16
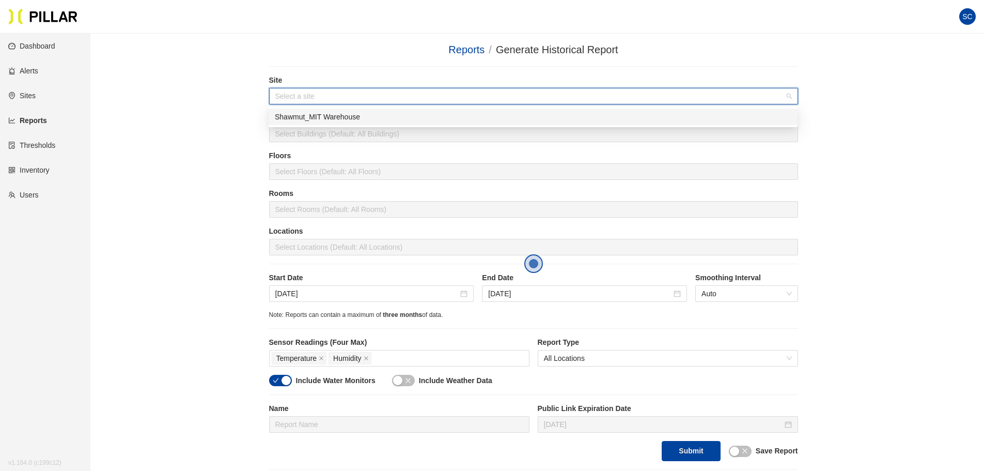
click at [394, 120] on div "Shawmut_MIT Warehouse" at bounding box center [533, 116] width 517 height 11
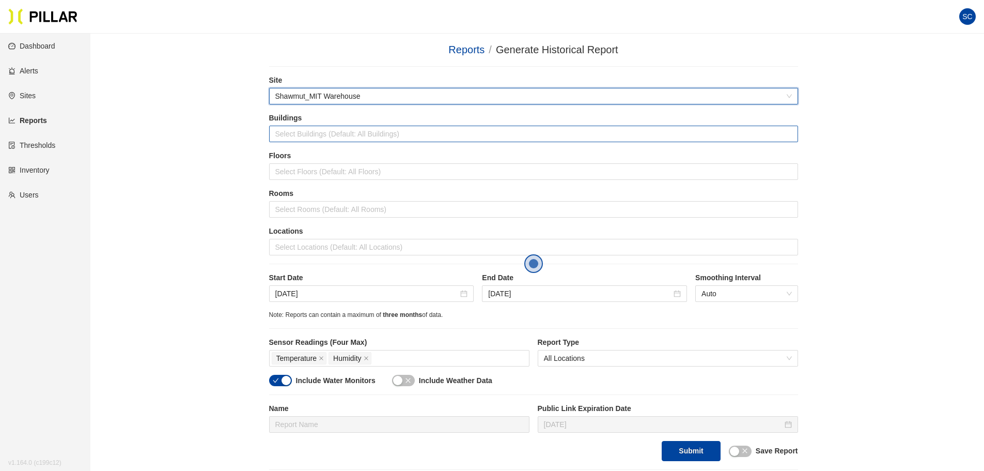
click at [393, 136] on div at bounding box center [534, 134] width 524 height 14
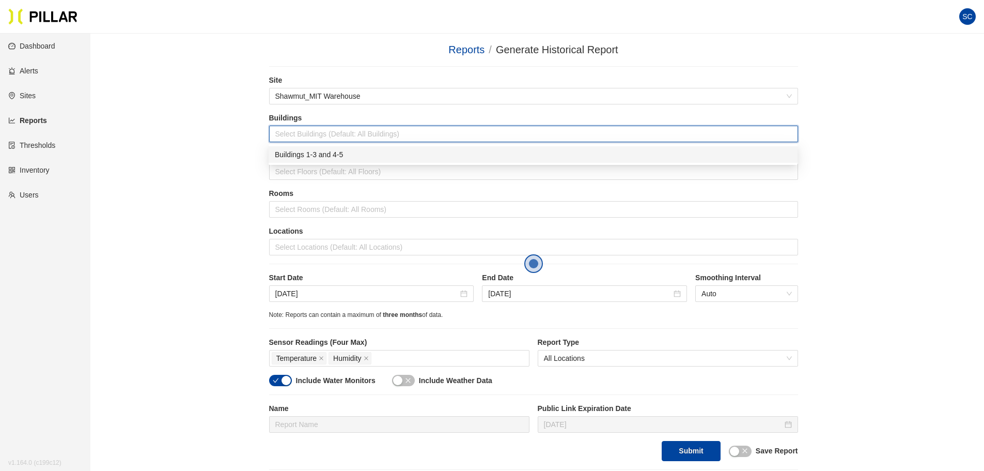
click at [214, 148] on div "Reports / Generate Historical Report / Site Shawmut_MIT Warehouse Buildings Sel…" at bounding box center [533, 256] width 835 height 428
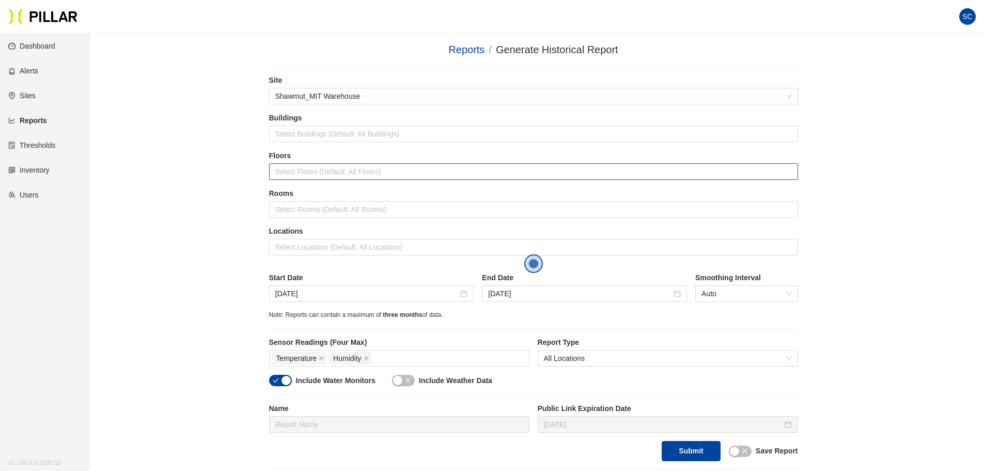
click at [311, 173] on div at bounding box center [534, 171] width 524 height 14
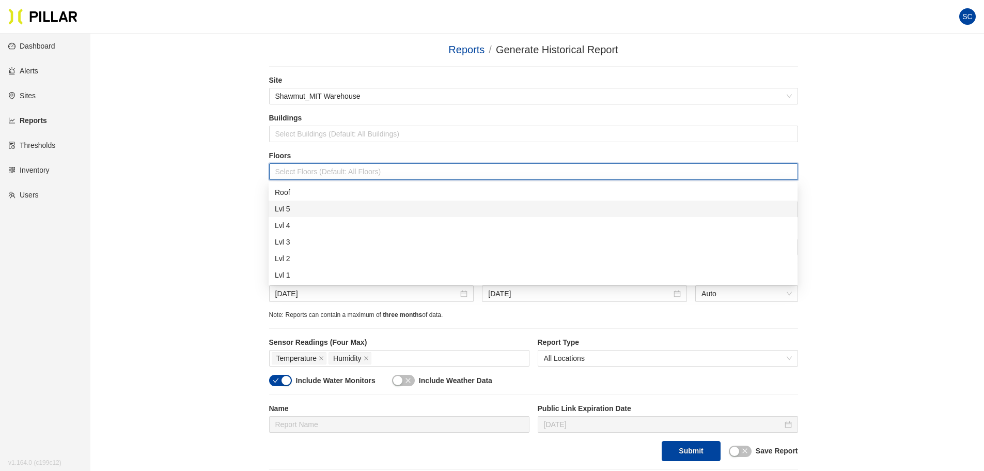
click at [308, 213] on div "Lvl 5" at bounding box center [533, 208] width 517 height 11
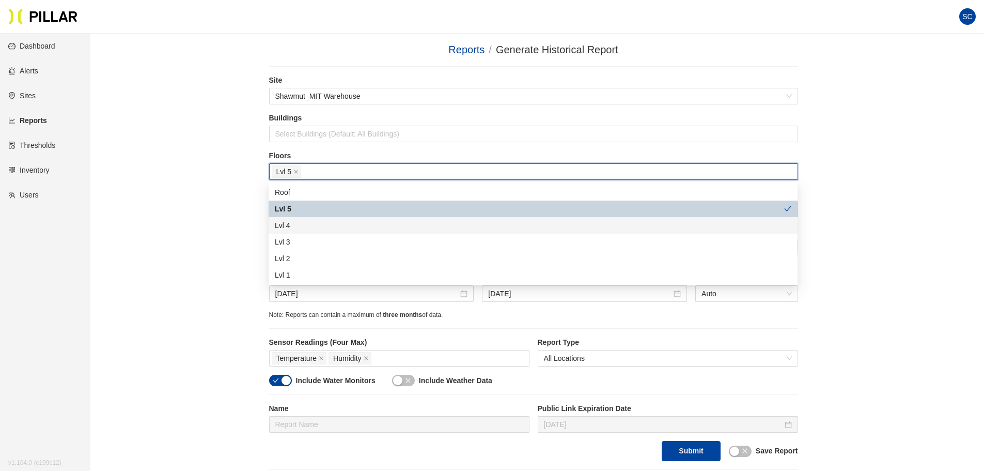
click at [307, 229] on div "Lvl 4" at bounding box center [533, 225] width 517 height 11
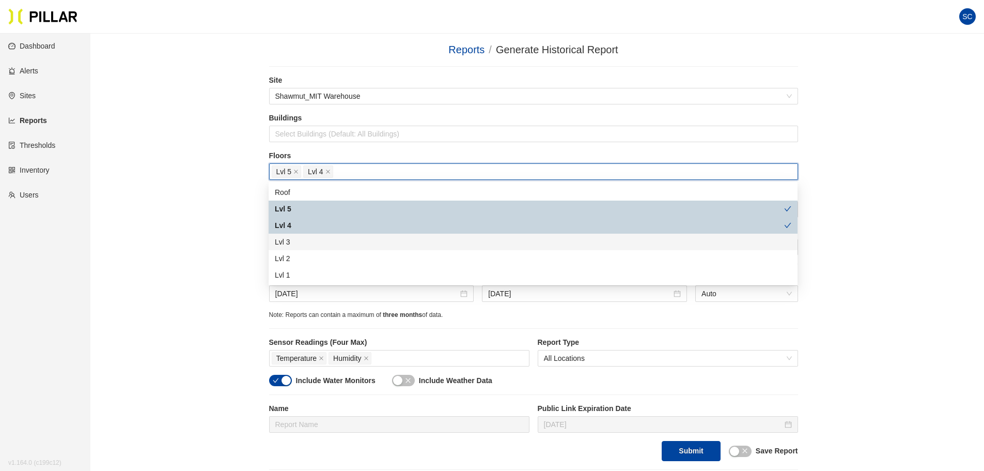
click at [307, 240] on div "Lvl 3" at bounding box center [533, 241] width 517 height 11
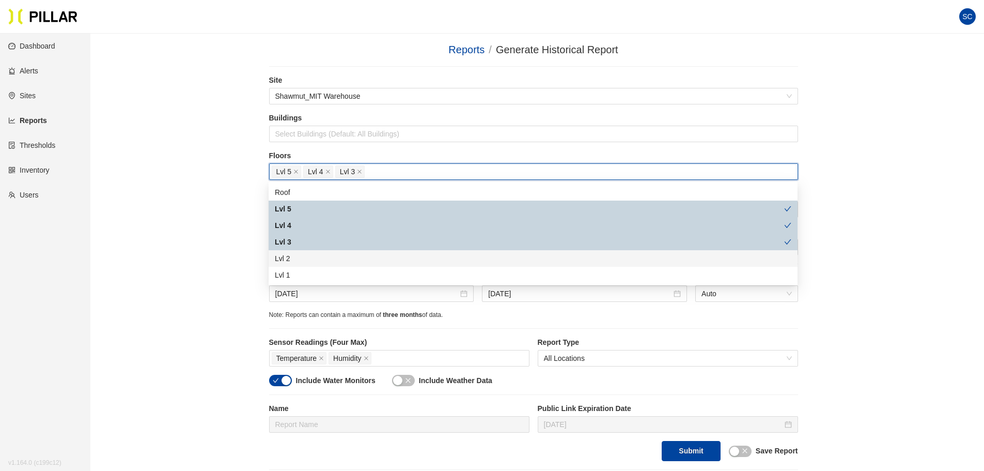
click at [307, 258] on div "Lvl 2" at bounding box center [533, 258] width 517 height 11
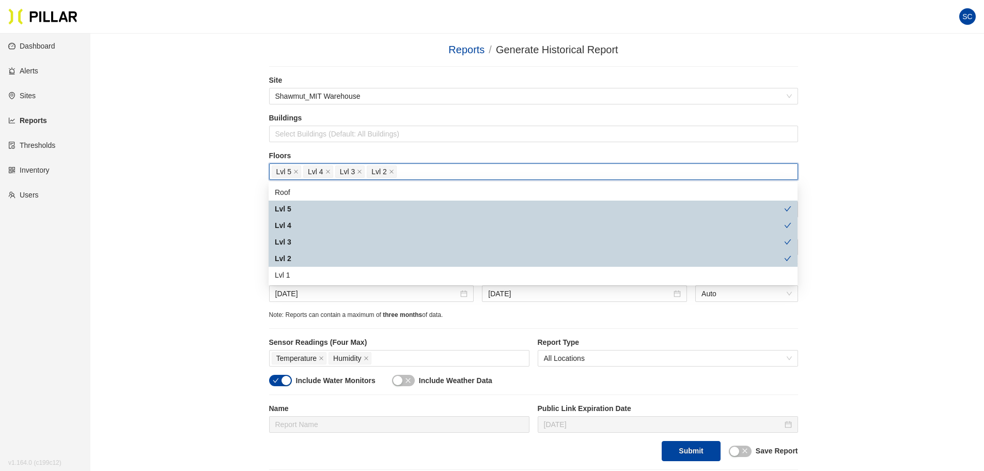
click at [235, 231] on div "Reports / Generate Historical Report / Site Shawmut_MIT Warehouse Buildings Sel…" at bounding box center [533, 256] width 835 height 428
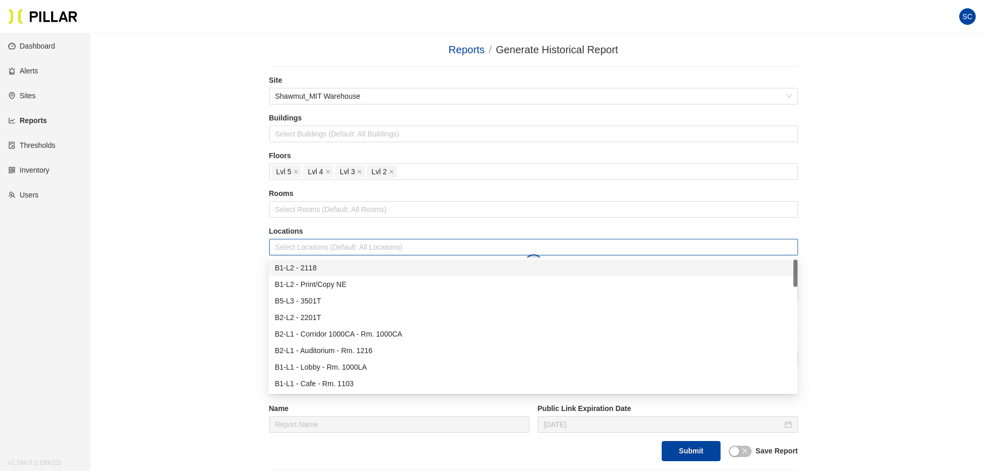
click at [394, 251] on div at bounding box center [534, 247] width 524 height 14
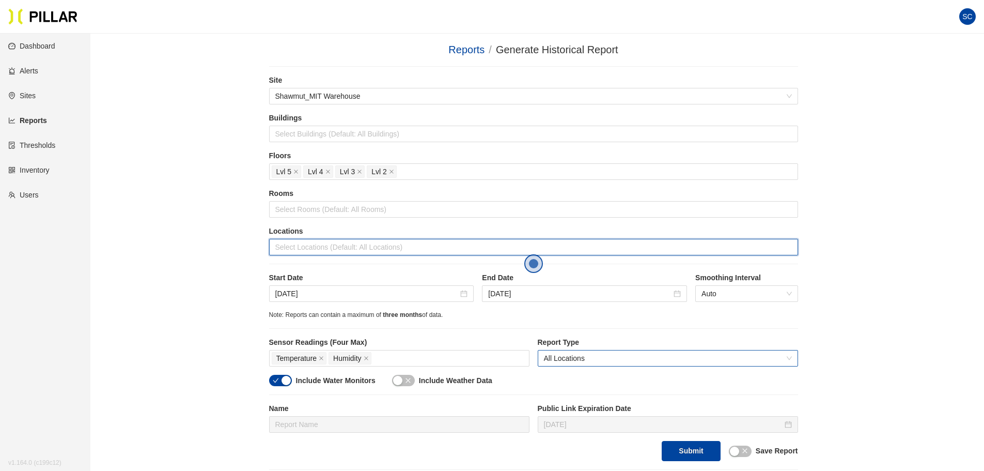
click at [629, 360] on span "All Locations" at bounding box center [668, 358] width 248 height 16
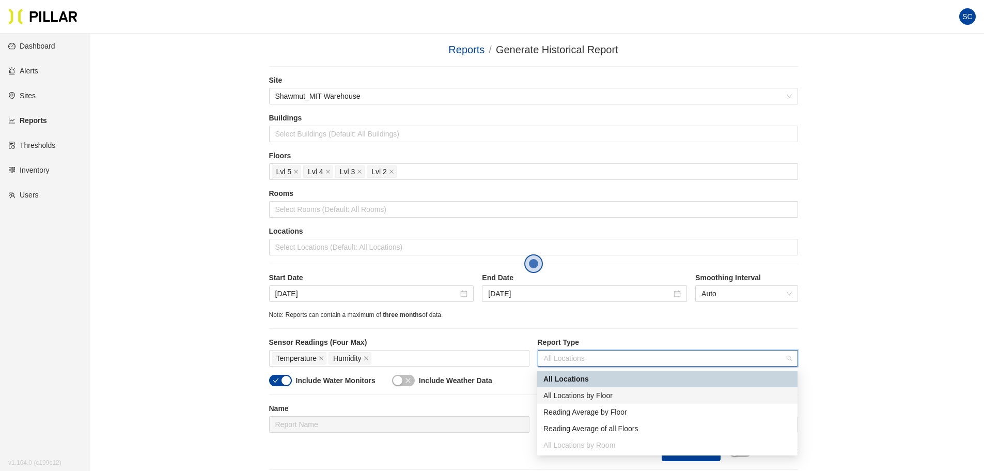
click at [616, 396] on div "All Locations by Floor" at bounding box center [668, 395] width 248 height 11
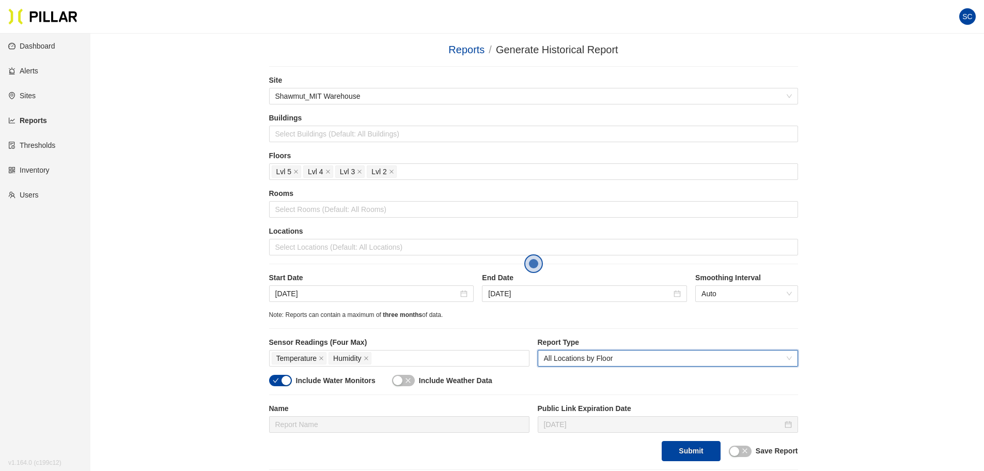
click at [286, 382] on div "button" at bounding box center [286, 380] width 9 height 9
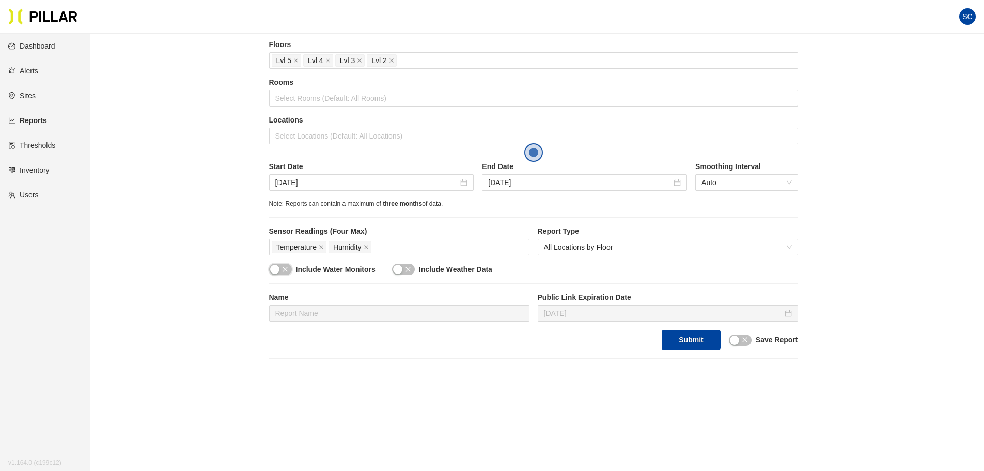
scroll to position [52, 0]
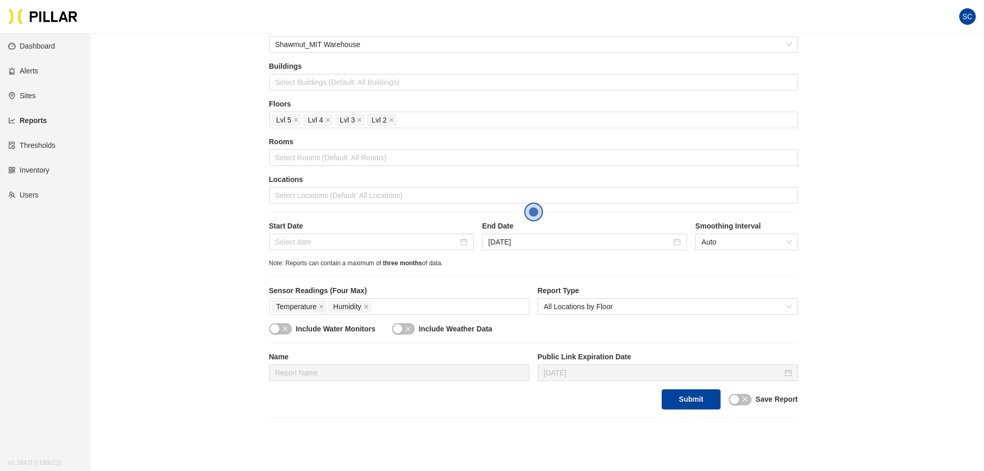
click at [475, 244] on div "Start Date End Date [DATE] Smoothing Interval Auto" at bounding box center [533, 240] width 529 height 38
click at [463, 245] on div at bounding box center [371, 241] width 193 height 11
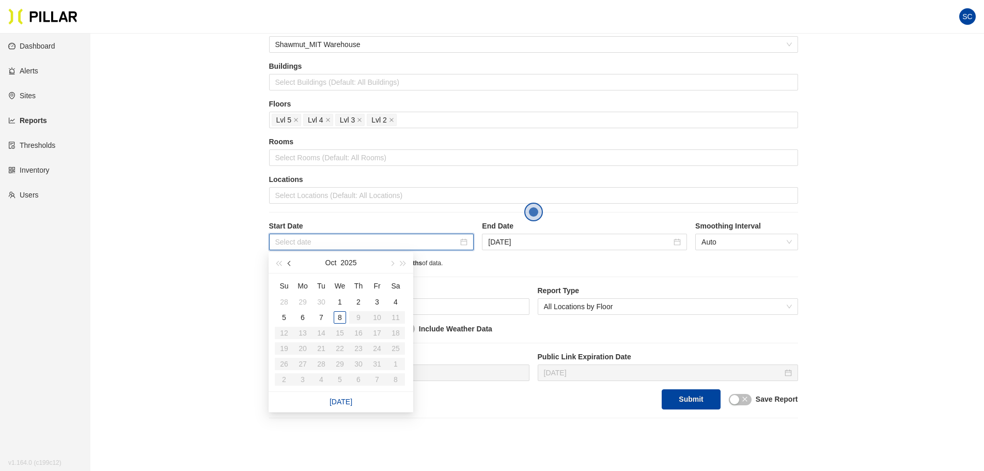
click at [292, 262] on button "button" at bounding box center [289, 262] width 11 height 21
type input "[DATE]"
click at [291, 265] on span "button" at bounding box center [290, 263] width 5 height 5
type input "[DATE]"
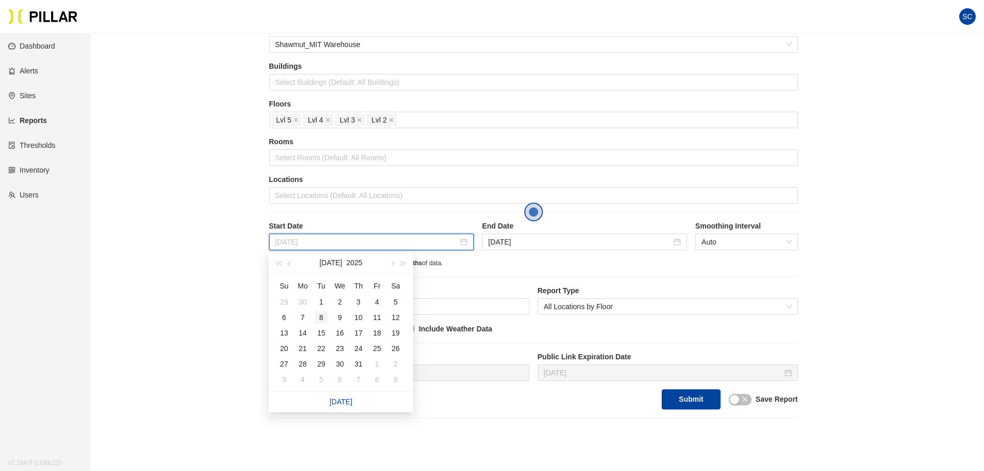
click at [322, 313] on div "8" at bounding box center [321, 317] width 12 height 12
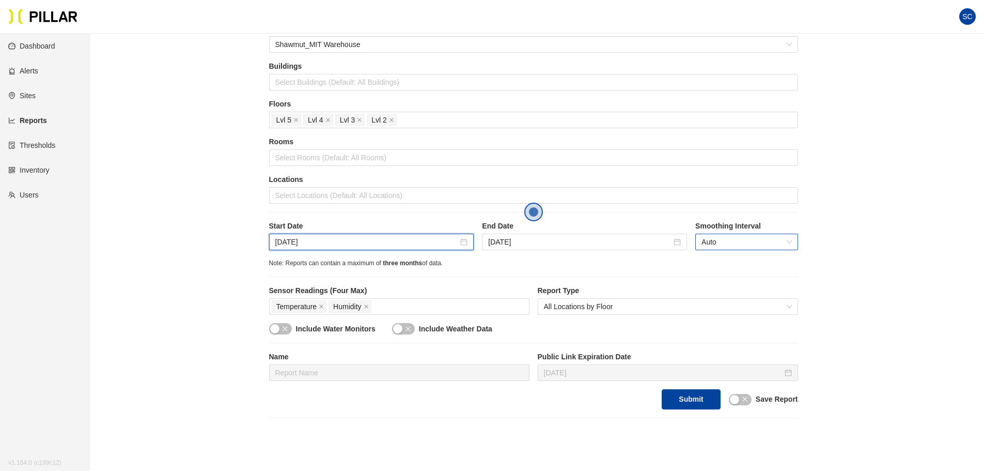
click at [776, 238] on span "Auto" at bounding box center [747, 242] width 90 height 16
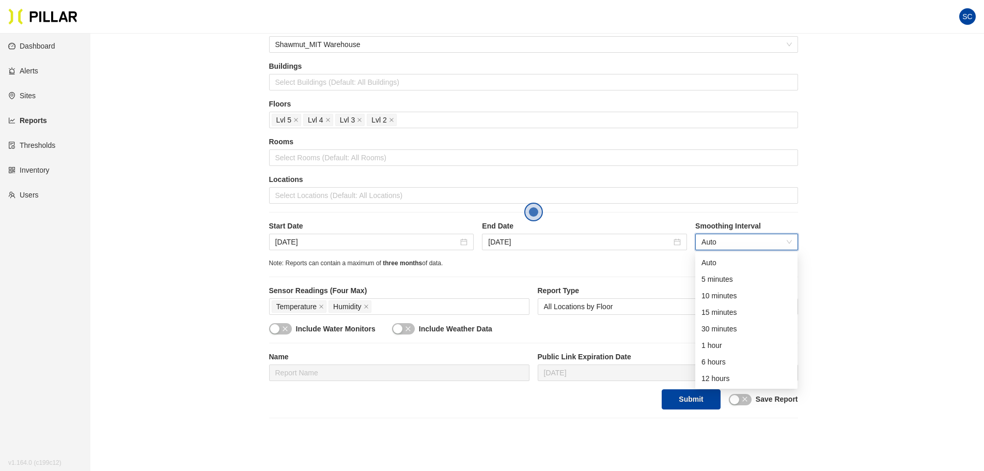
click at [776, 238] on span "Auto" at bounding box center [747, 242] width 90 height 16
click at [729, 373] on div "12 hours" at bounding box center [747, 378] width 90 height 11
click at [851, 282] on div "Reports / Generate Historical Report / Site Shawmut_MIT Warehouse Buildings Sel…" at bounding box center [533, 204] width 835 height 428
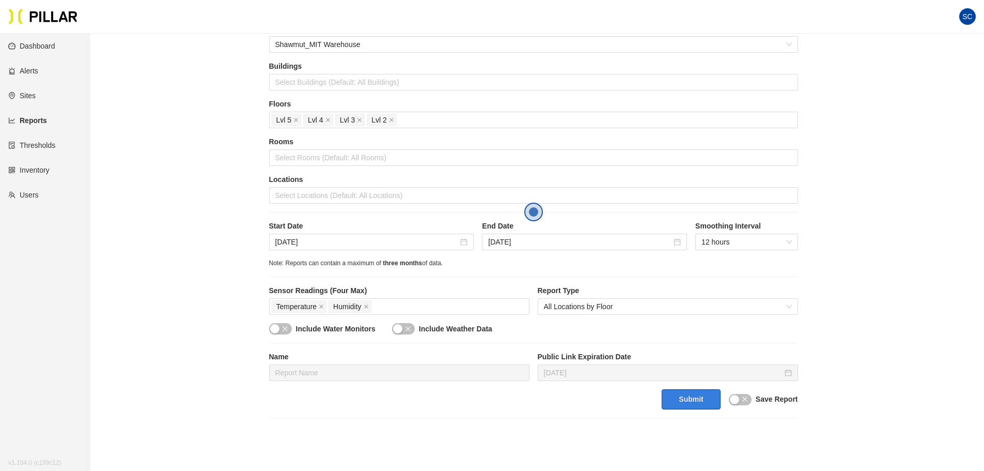
click at [698, 397] on button "Submit" at bounding box center [691, 399] width 58 height 20
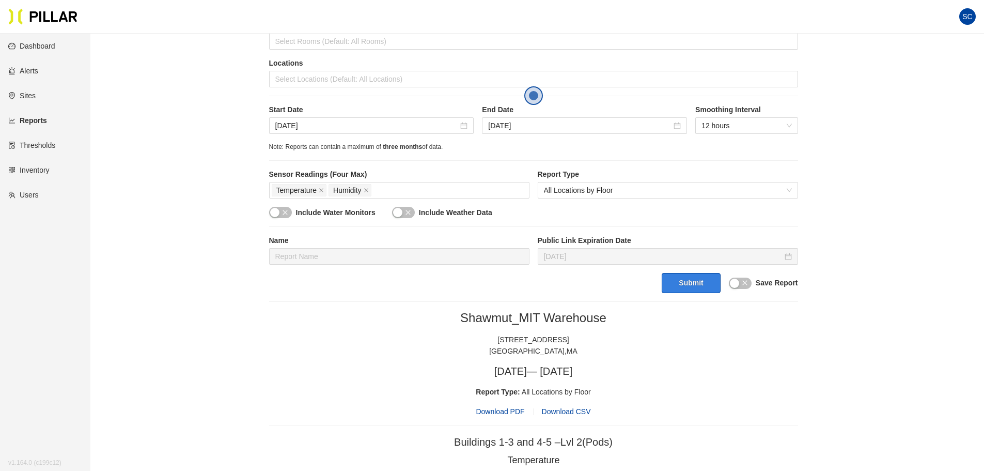
scroll to position [155, 0]
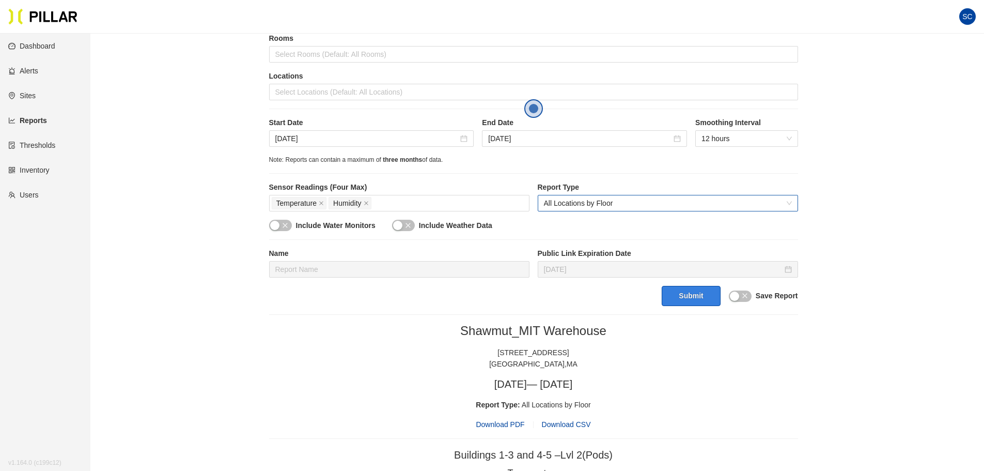
click at [647, 201] on span "All Locations by Floor" at bounding box center [668, 203] width 248 height 16
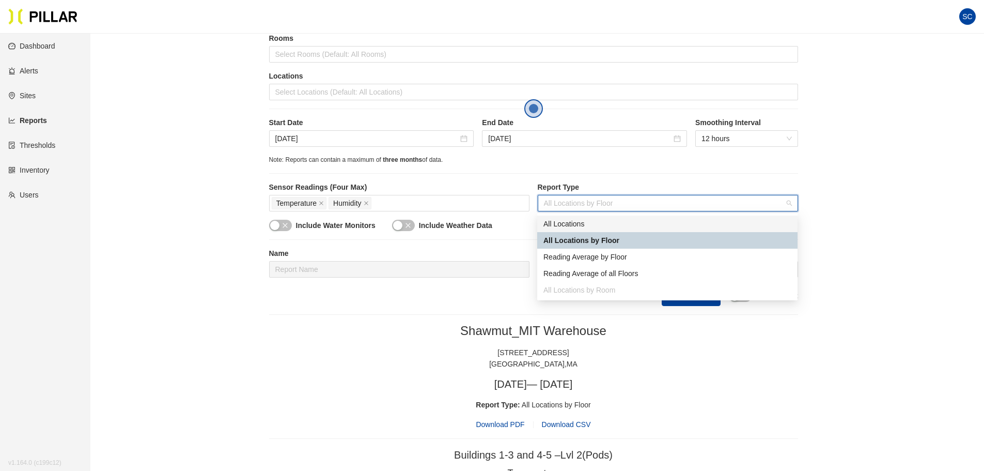
drag, startPoint x: 639, startPoint y: 228, endPoint x: 654, endPoint y: 230, distance: 14.5
click at [639, 228] on div "All Locations" at bounding box center [668, 223] width 248 height 11
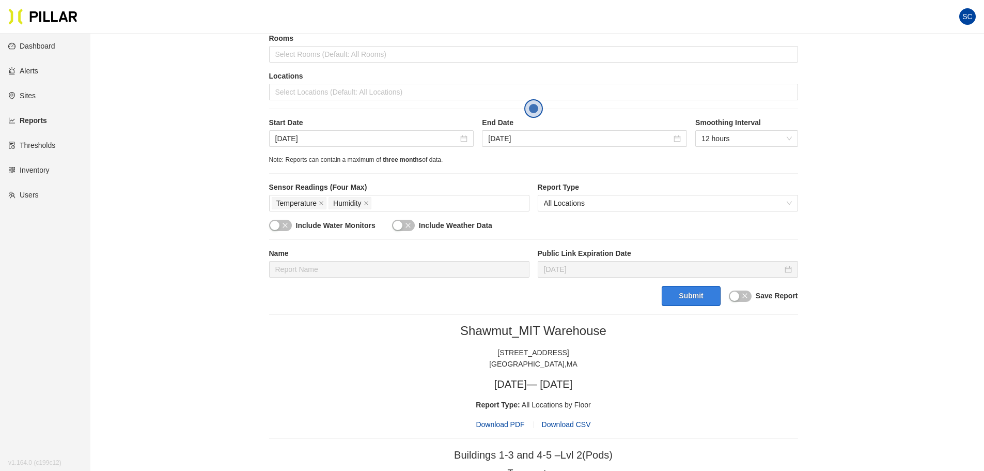
click at [696, 296] on button "Submit" at bounding box center [691, 296] width 58 height 20
click at [572, 426] on span "Download CSV" at bounding box center [566, 424] width 49 height 8
